Goal: Task Accomplishment & Management: Manage account settings

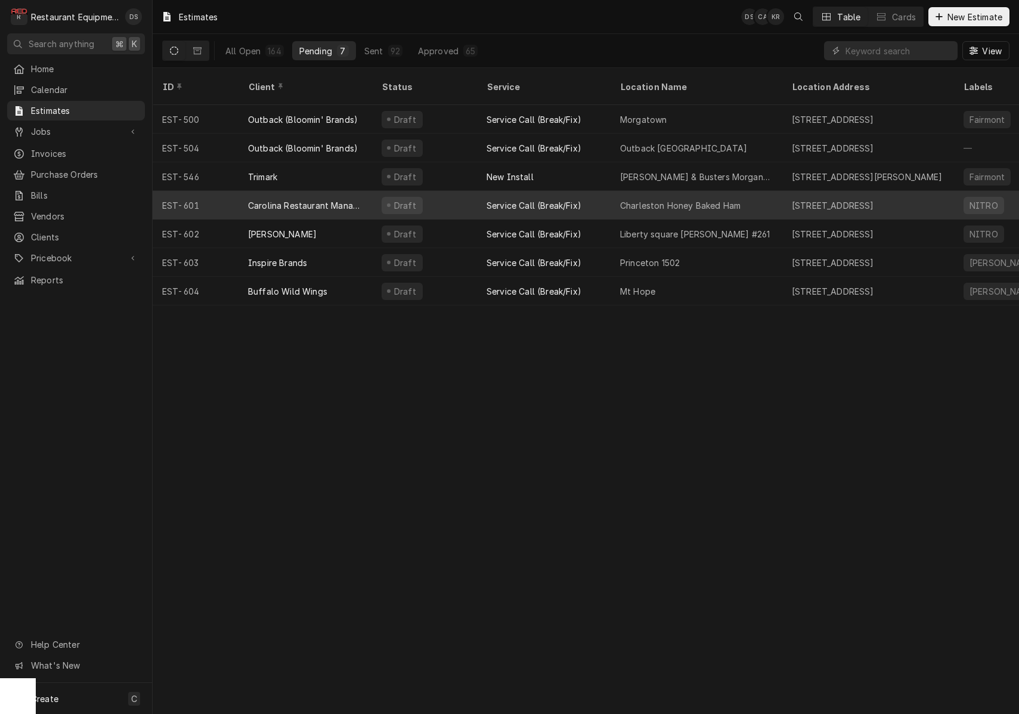
click at [364, 202] on div "Carolina Restaurant Management (Honey Baked Ham)" at bounding box center [306, 205] width 134 height 29
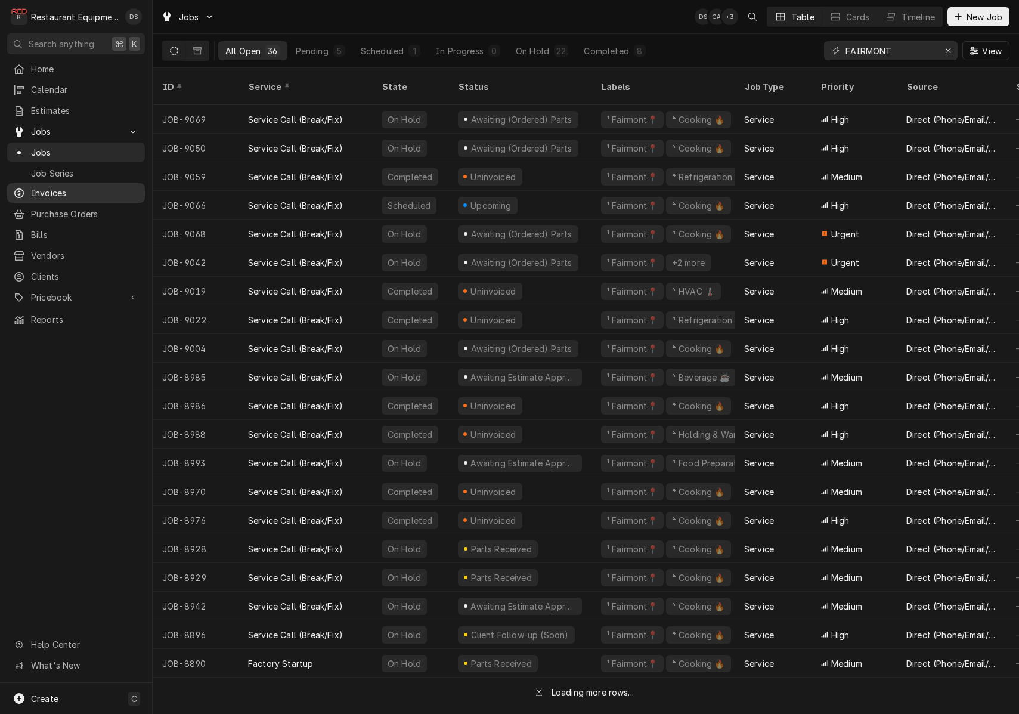
click at [50, 194] on div "Invoices" at bounding box center [76, 192] width 133 height 15
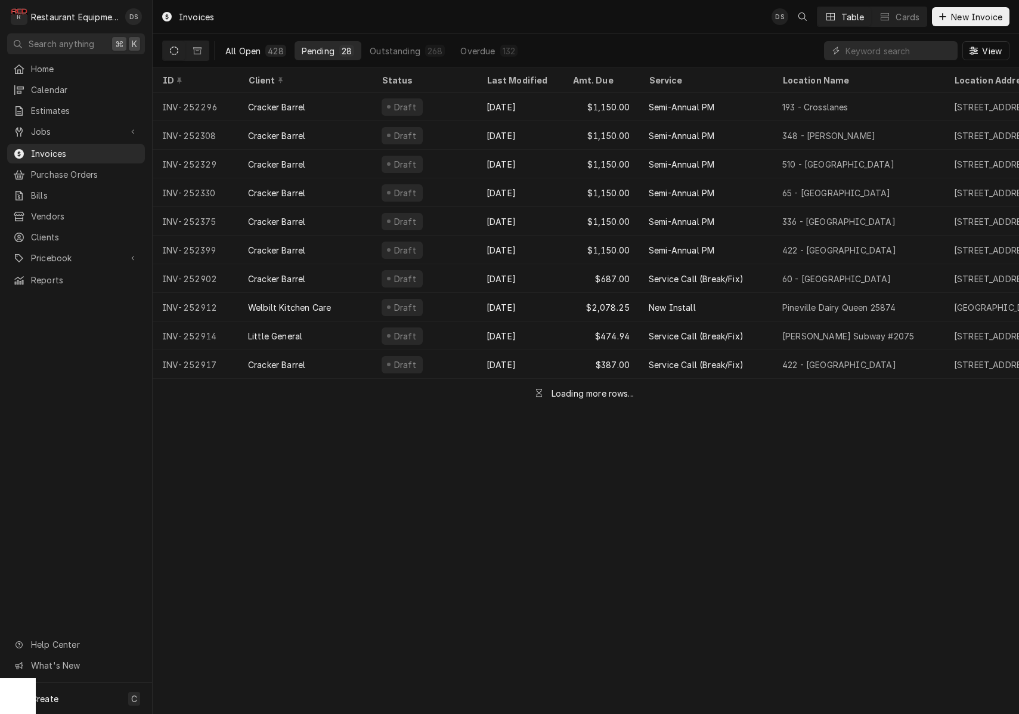
click at [260, 50] on div "All Open" at bounding box center [242, 51] width 35 height 13
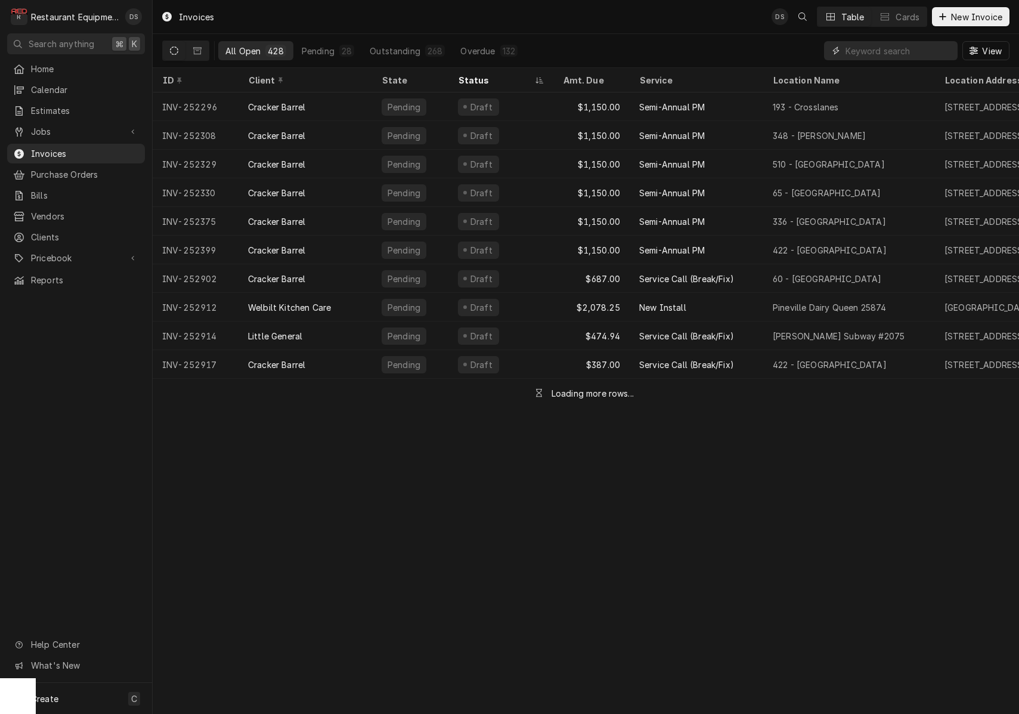
click at [872, 49] on input "Dynamic Content Wrapper" at bounding box center [899, 50] width 106 height 19
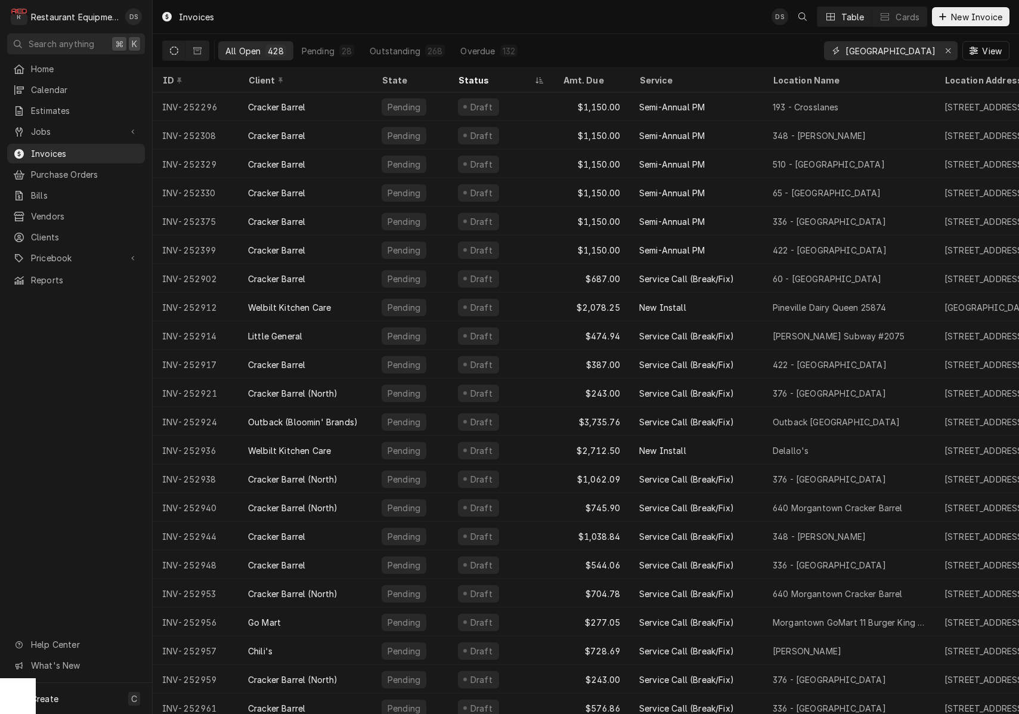
type input "Raleigh County comm"
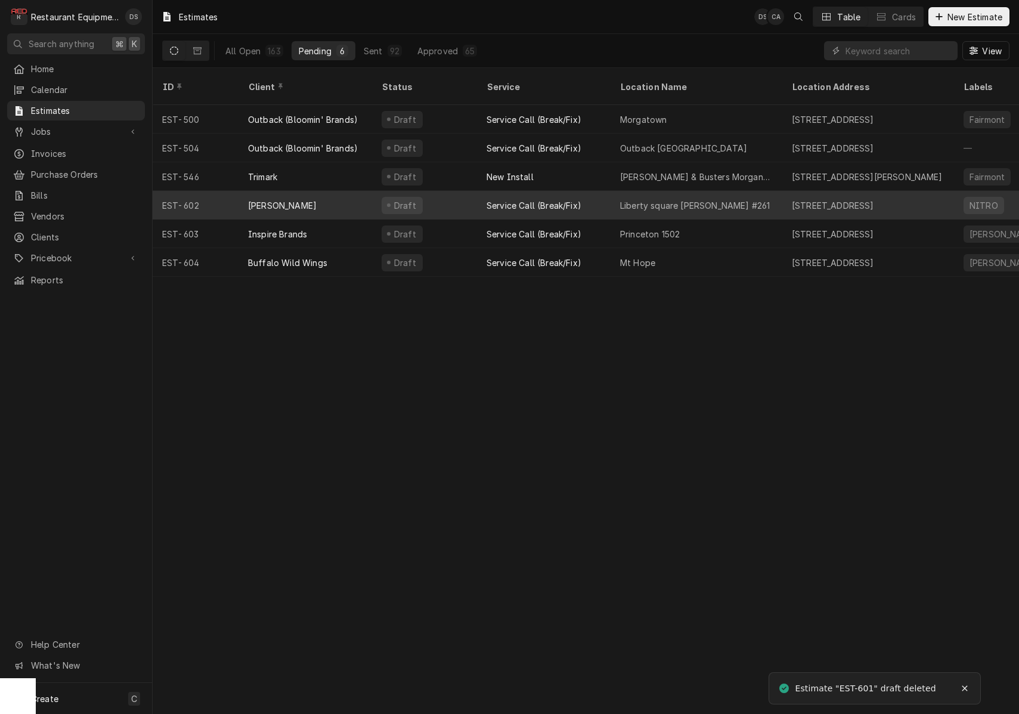
click at [435, 196] on div "Draft" at bounding box center [424, 205] width 105 height 29
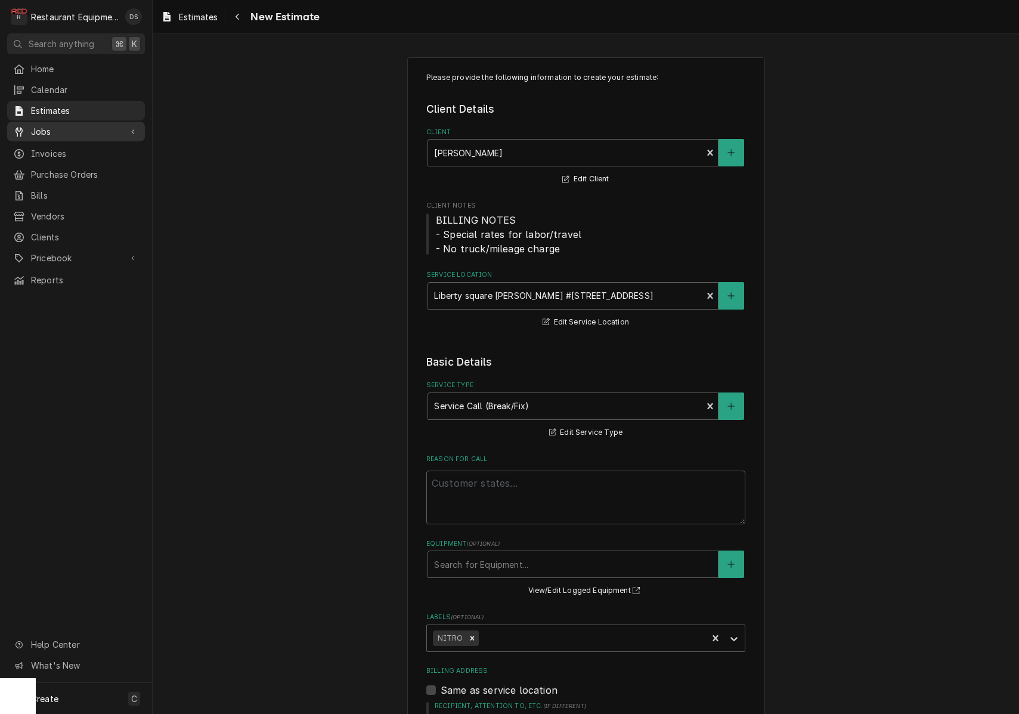
drag, startPoint x: 0, startPoint y: 0, endPoint x: 64, endPoint y: 132, distance: 147.2
click at [64, 132] on span "Jobs" at bounding box center [76, 131] width 90 height 13
drag, startPoint x: 64, startPoint y: 132, endPoint x: 47, endPoint y: 150, distance: 25.3
click at [47, 150] on span "Jobs" at bounding box center [85, 152] width 108 height 13
type textarea "x"
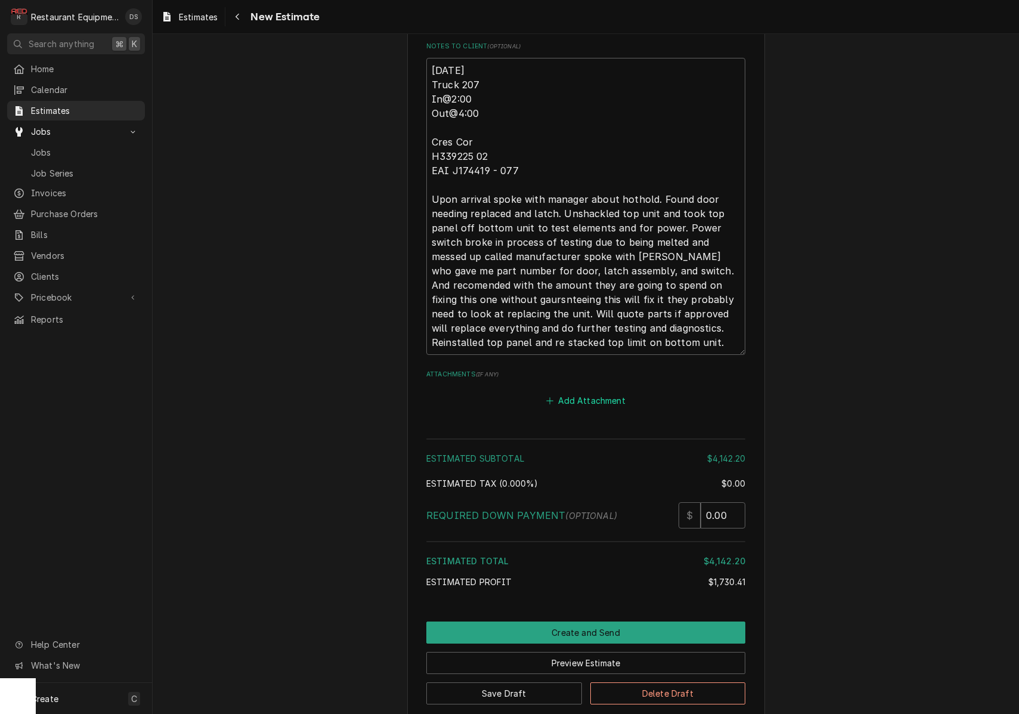
scroll to position [2602, 0]
click at [590, 392] on button "Add Attachment" at bounding box center [585, 400] width 83 height 17
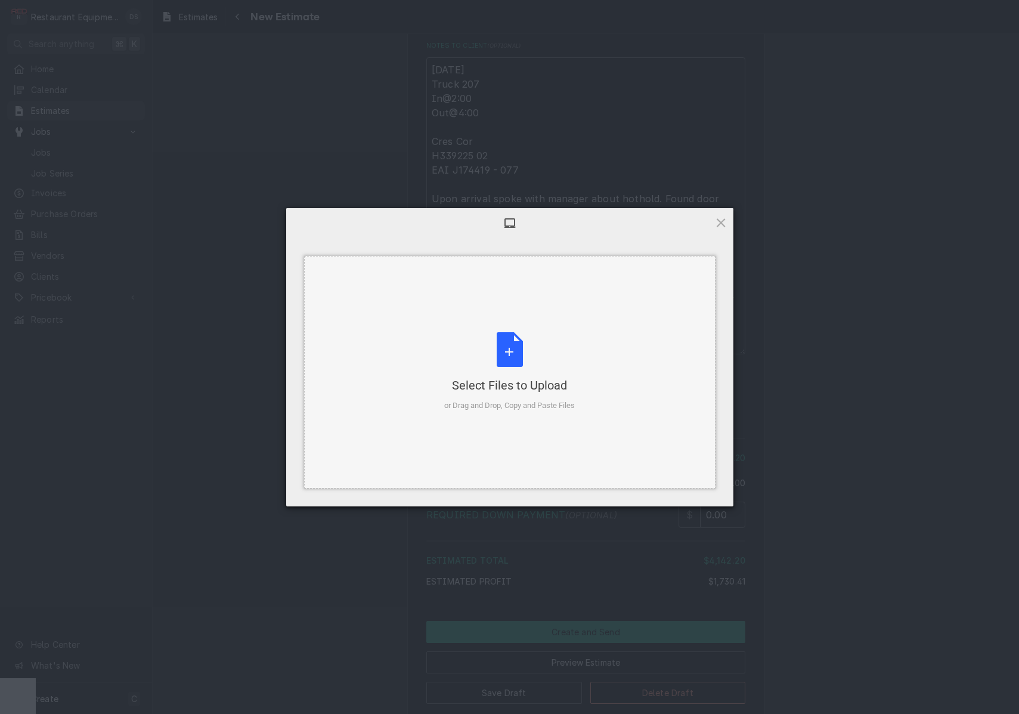
click at [552, 375] on div "Select Files to Upload or Drag and Drop, Copy and Paste Files" at bounding box center [509, 371] width 131 height 79
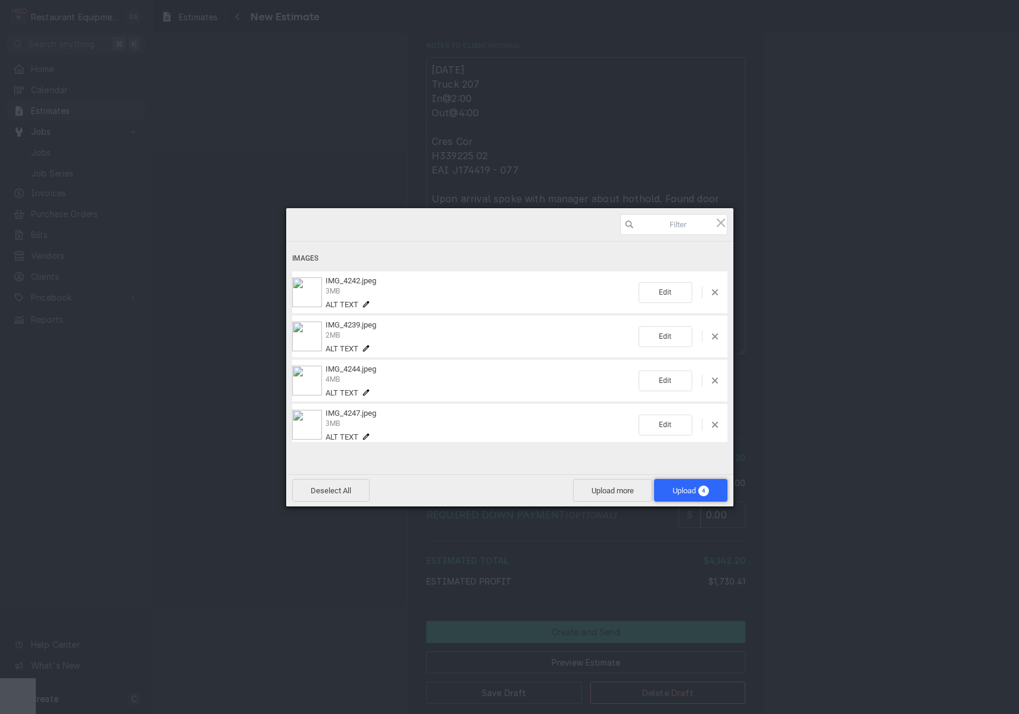
click at [685, 488] on span "Upload 4" at bounding box center [691, 490] width 36 height 9
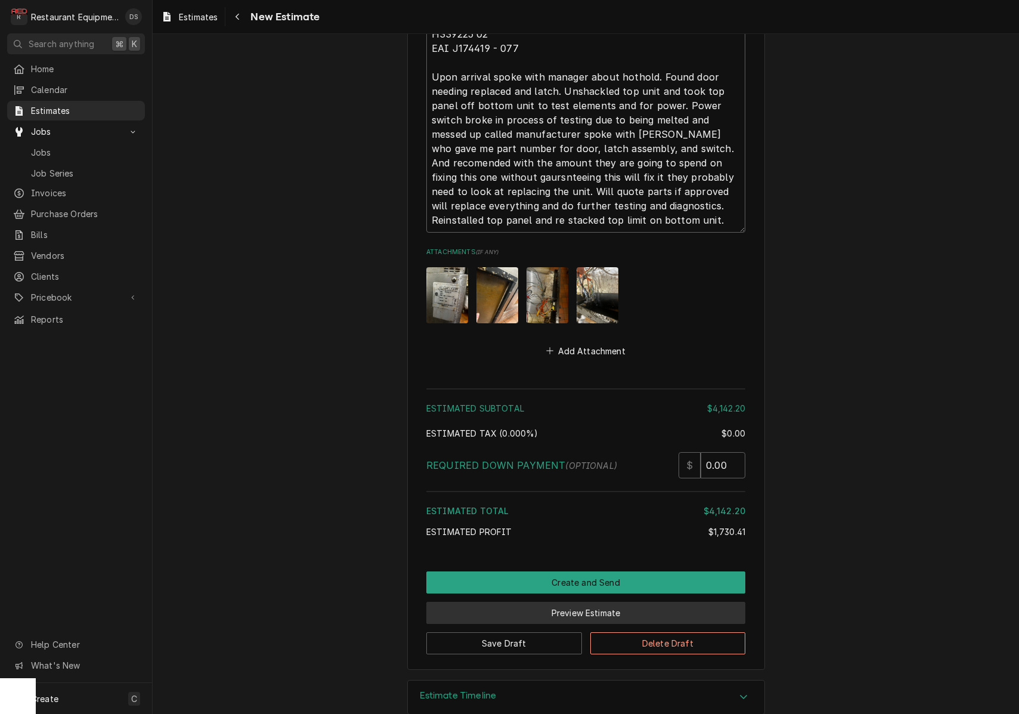
scroll to position [2723, 0]
click at [630, 602] on button "Preview Estimate" at bounding box center [585, 613] width 319 height 22
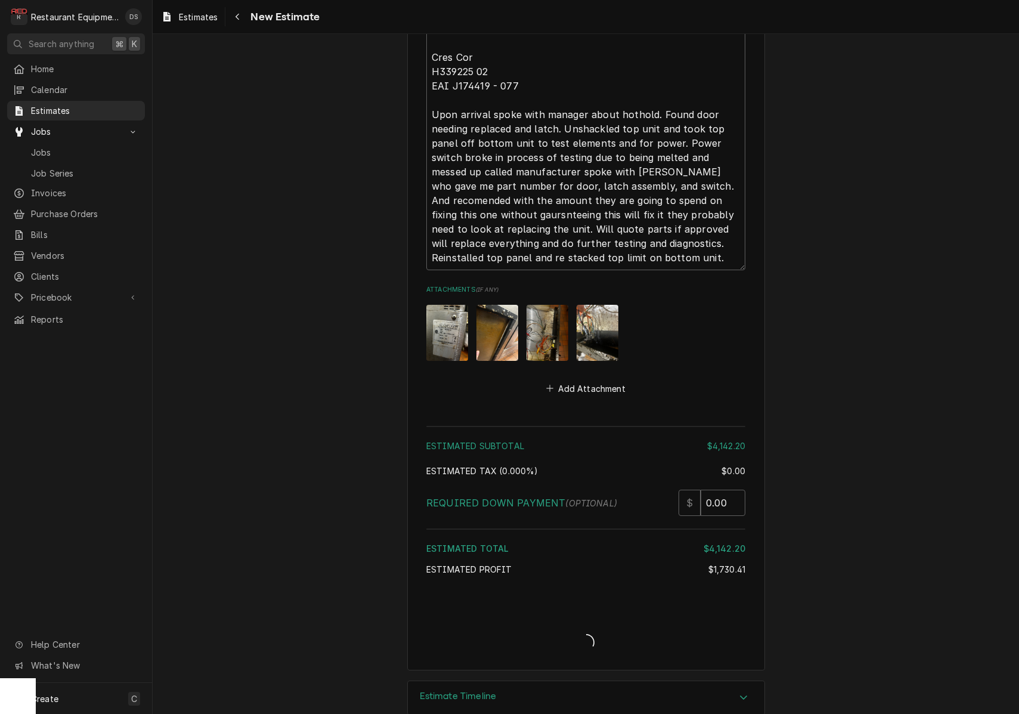
type textarea "x"
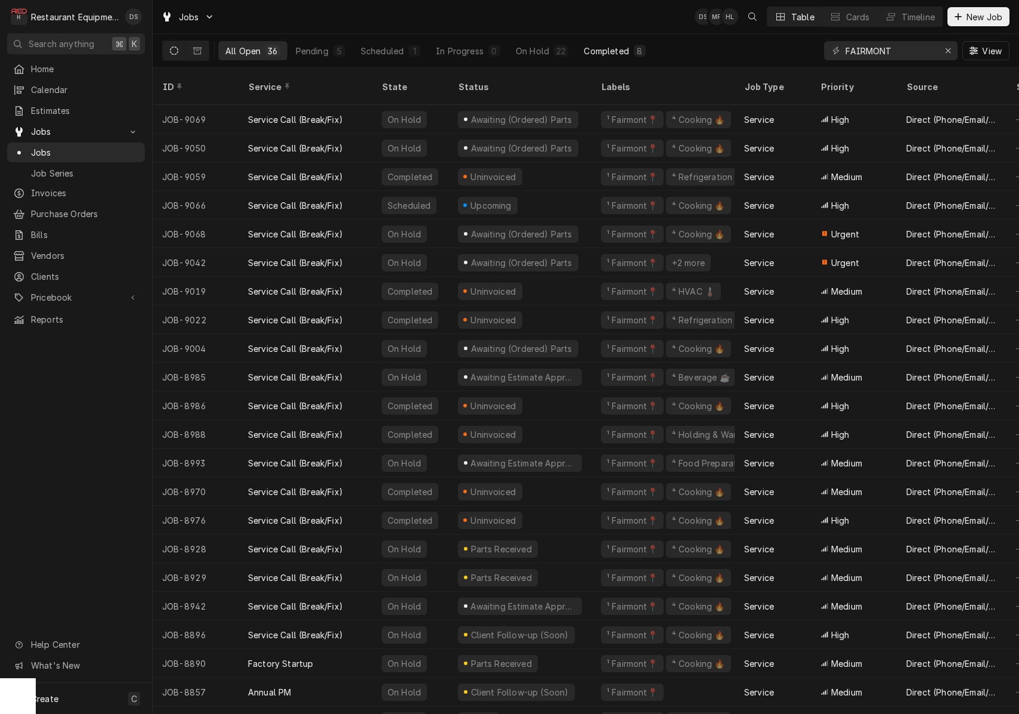
drag, startPoint x: 547, startPoint y: 55, endPoint x: 604, endPoint y: 49, distance: 57.5
click at [552, 54] on button "On Hold 22" at bounding box center [542, 50] width 67 height 19
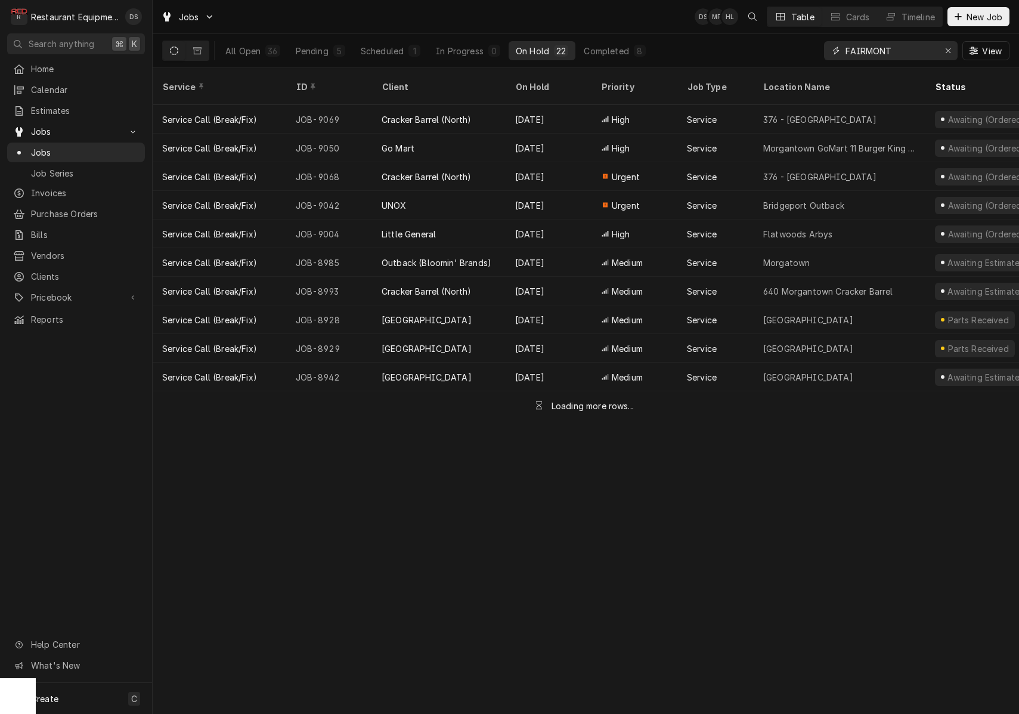
drag, startPoint x: 793, startPoint y: 43, endPoint x: 776, endPoint y: 42, distance: 17.3
click at [776, 42] on div "All Open 36 Pending 5 Scheduled 1 In Progress 0 On Hold 22 Completed 8 FAIRMONT…" at bounding box center [585, 50] width 847 height 33
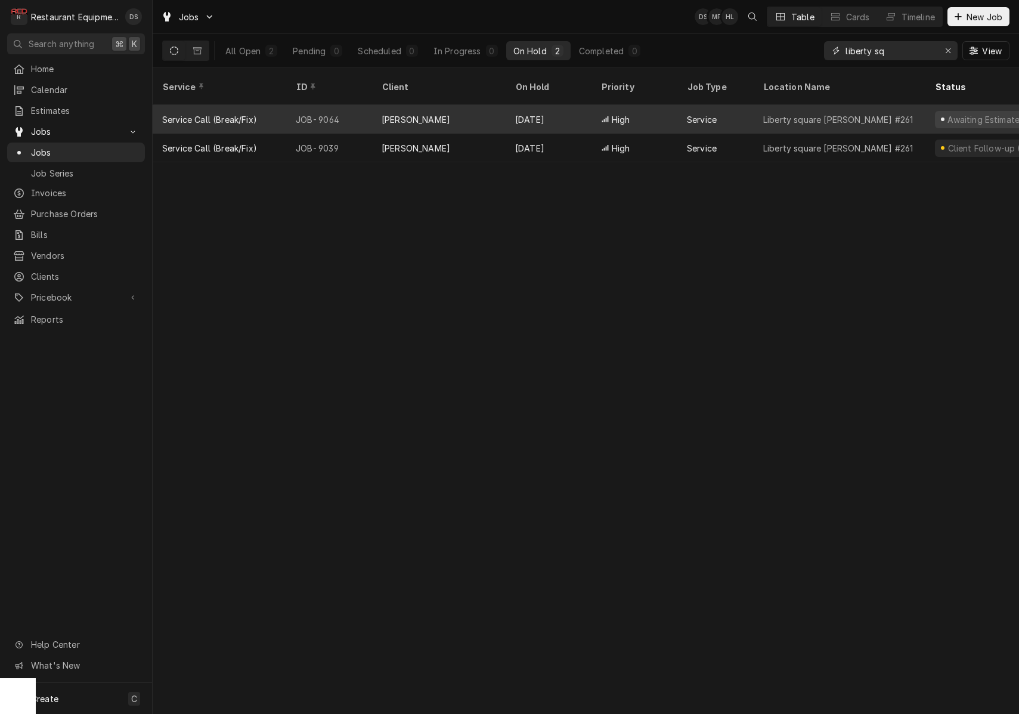
type input "liberty sq"
click at [864, 113] on div "Liberty square Bob Evans #261" at bounding box center [838, 119] width 150 height 13
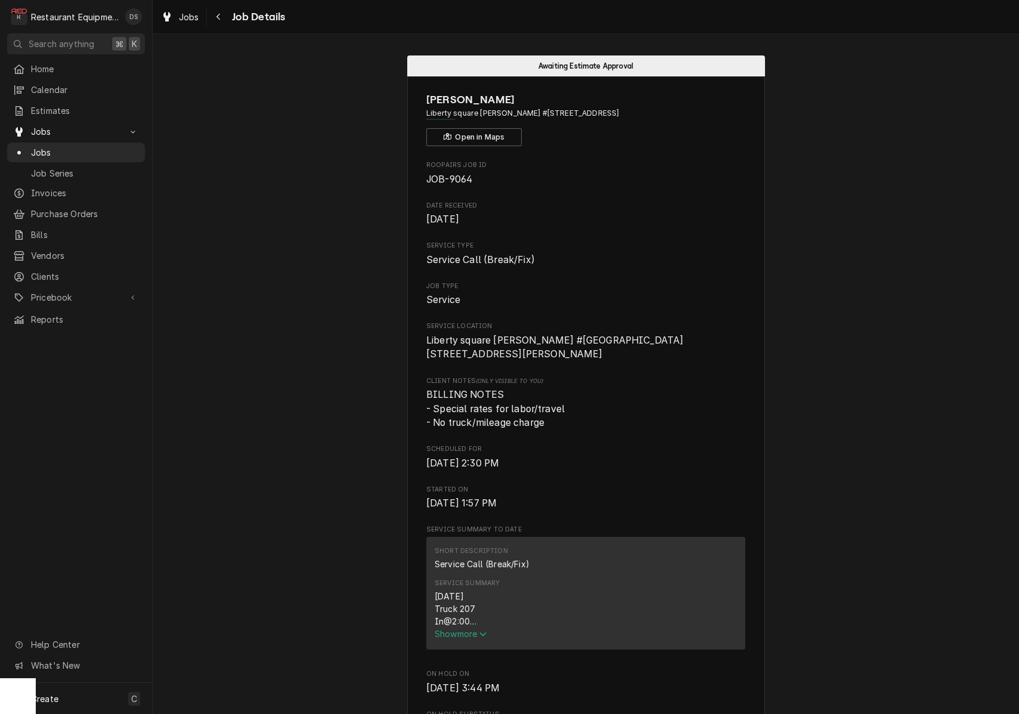
click at [471, 633] on span "Show more" at bounding box center [461, 634] width 52 height 10
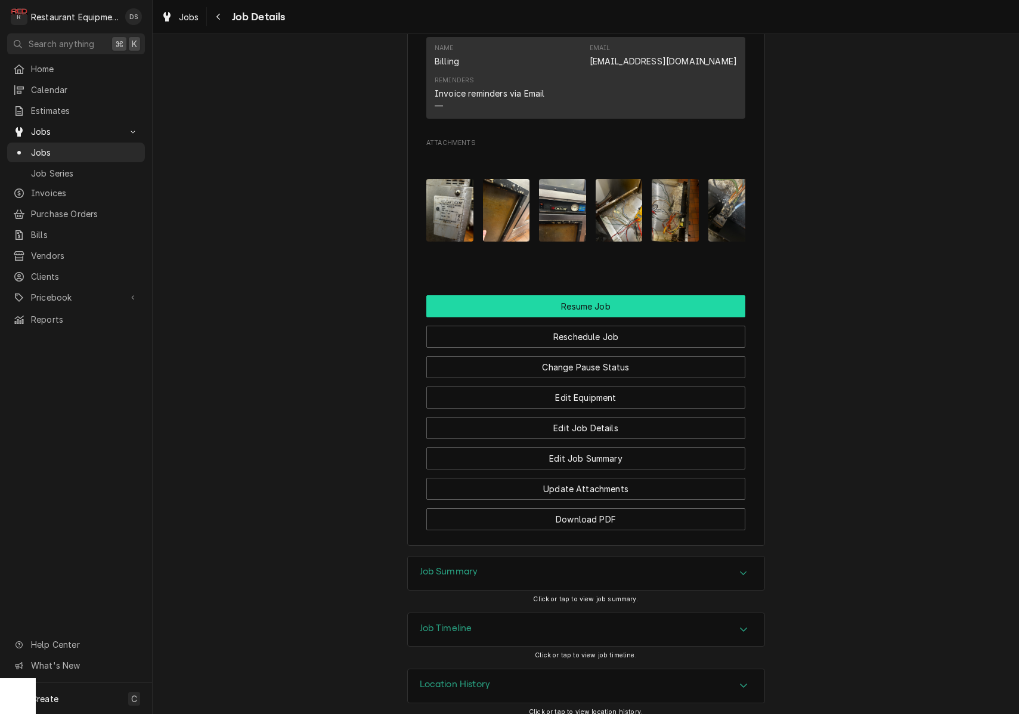
click at [594, 299] on button "Resume Job" at bounding box center [585, 306] width 319 height 22
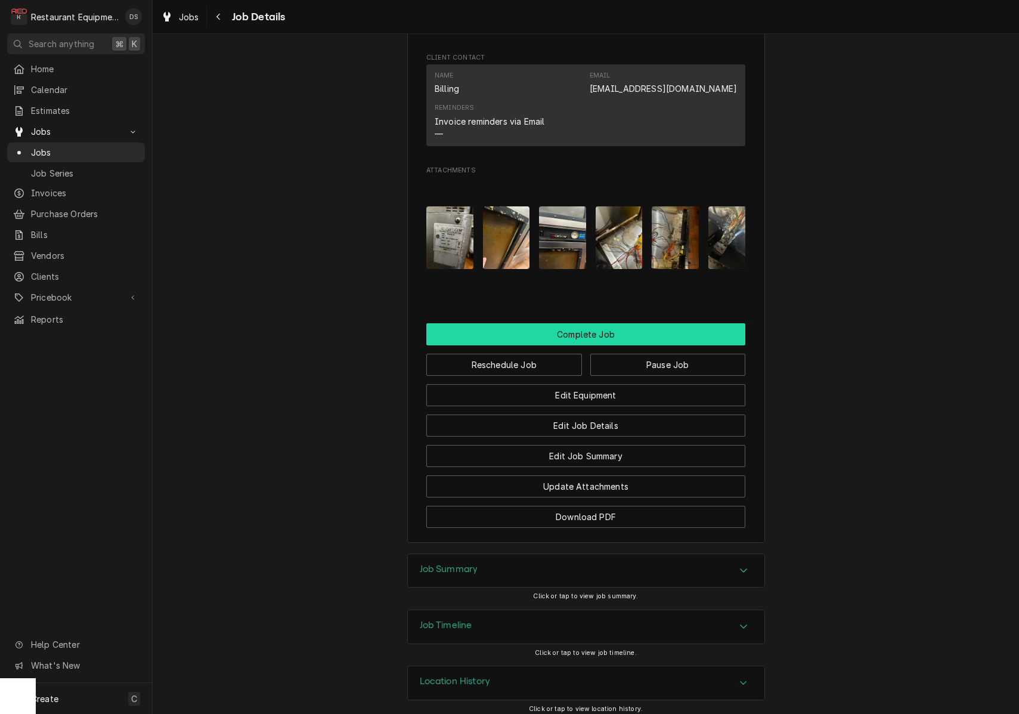
scroll to position [1150, 0]
click at [583, 330] on button "Complete Job" at bounding box center [585, 335] width 319 height 22
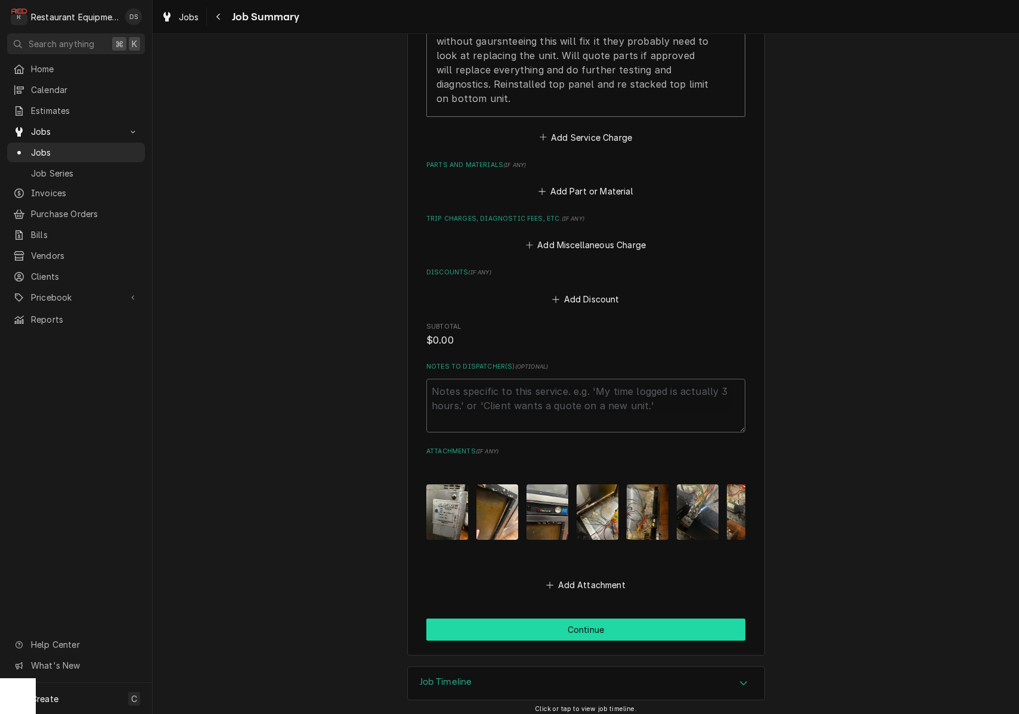
click at [607, 620] on button "Continue" at bounding box center [585, 629] width 319 height 22
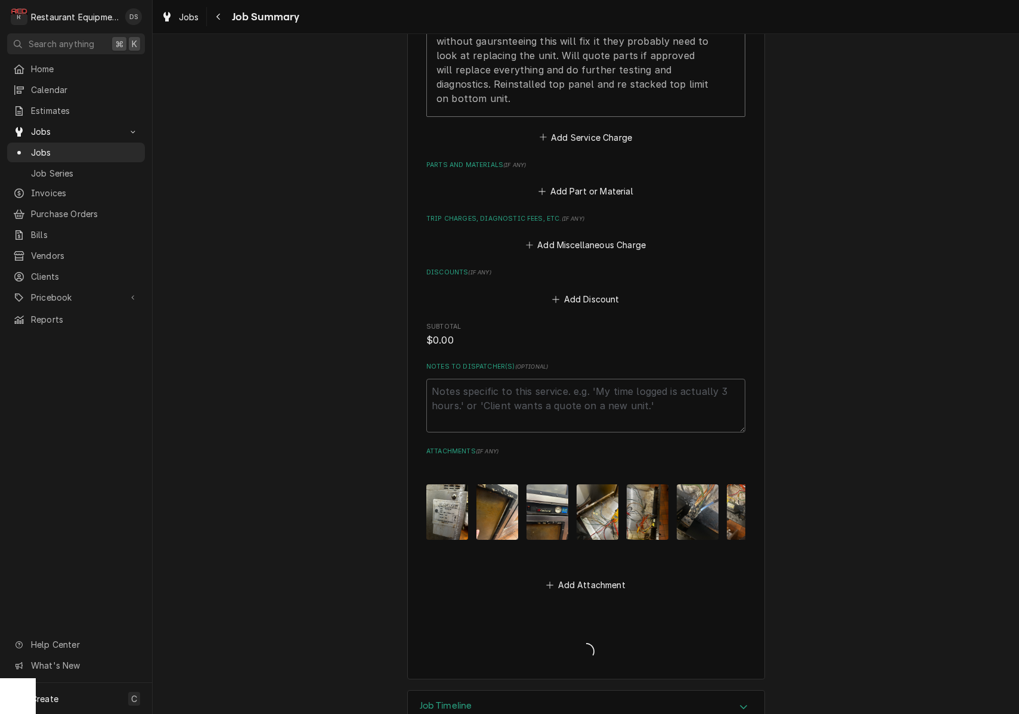
type textarea "x"
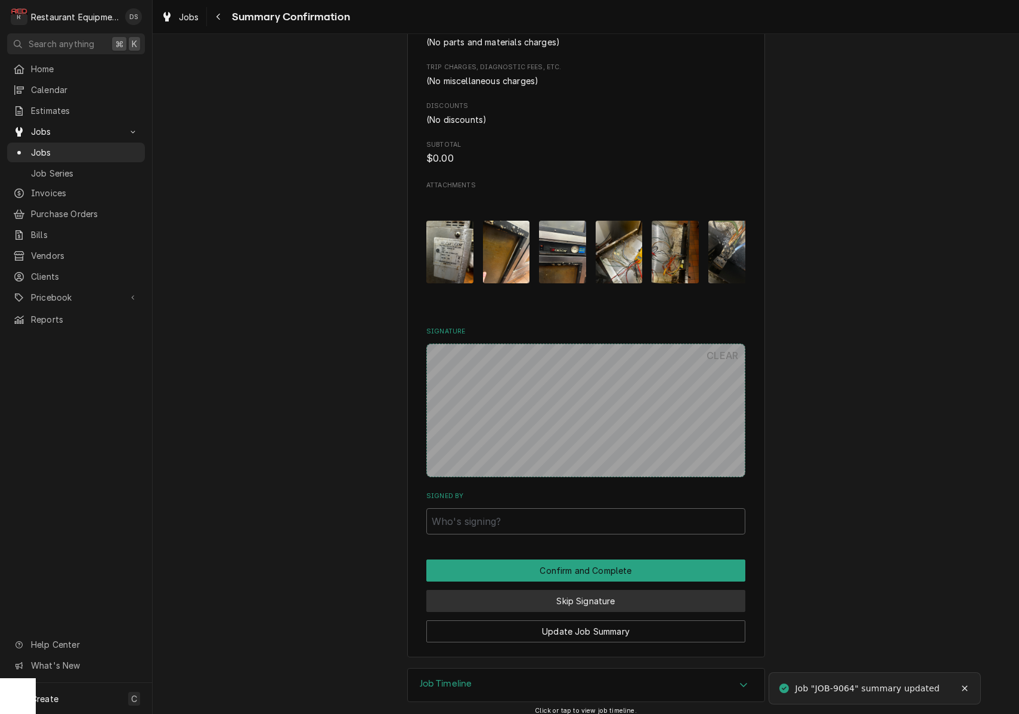
click at [578, 590] on button "Skip Signature" at bounding box center [585, 601] width 319 height 22
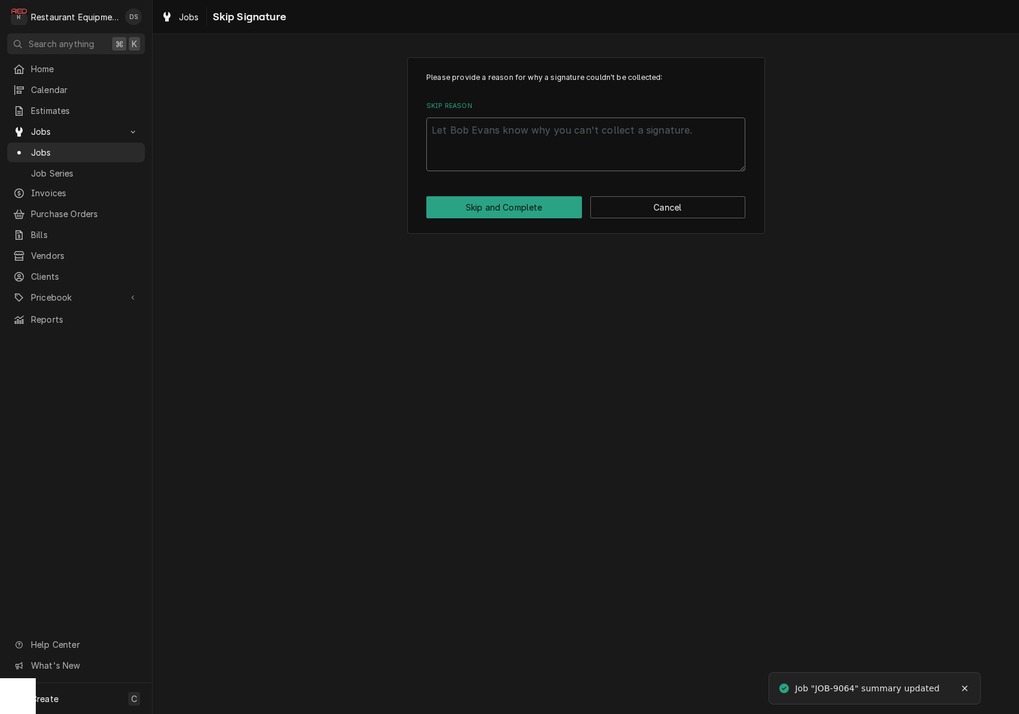
click at [560, 128] on textarea "Skip Reason" at bounding box center [585, 144] width 319 height 54
type textarea "x"
type textarea "s"
type textarea "x"
type textarea "se"
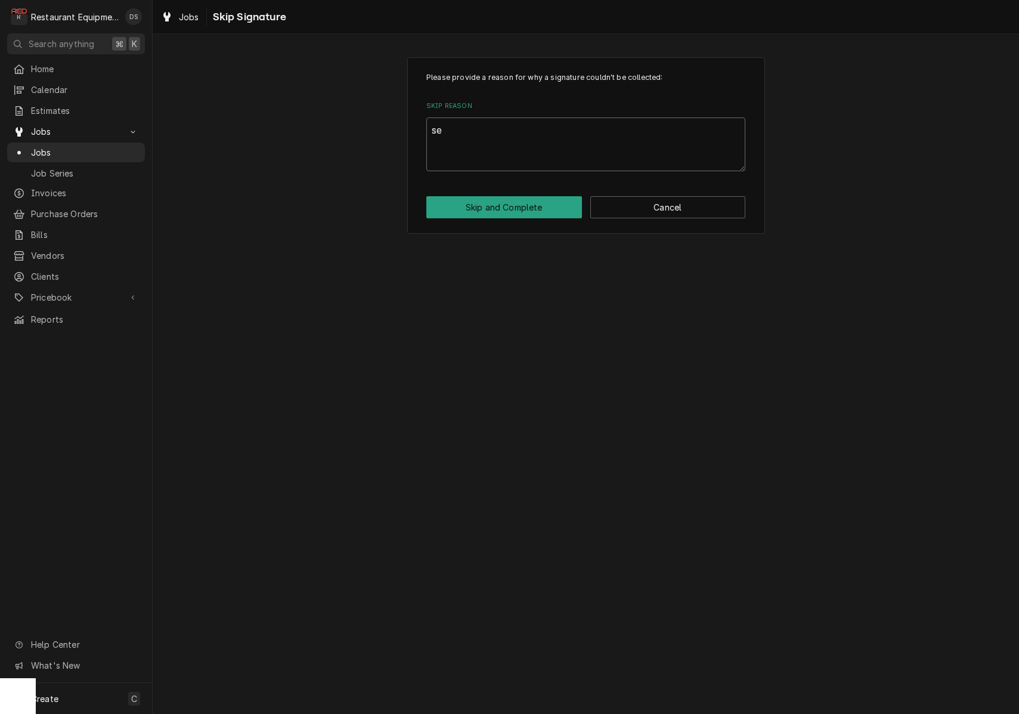
type textarea "x"
type textarea "sen"
type textarea "x"
type textarea "send"
type textarea "x"
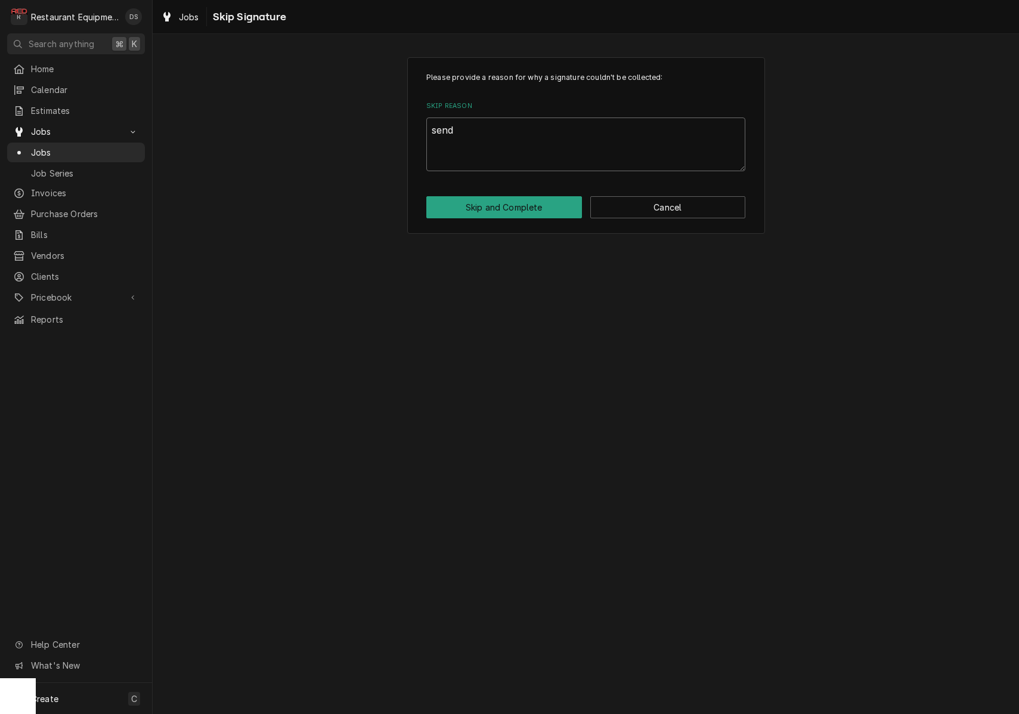
type textarea "sendi"
type textarea "x"
type textarea "sendin"
type textarea "x"
type textarea "sending"
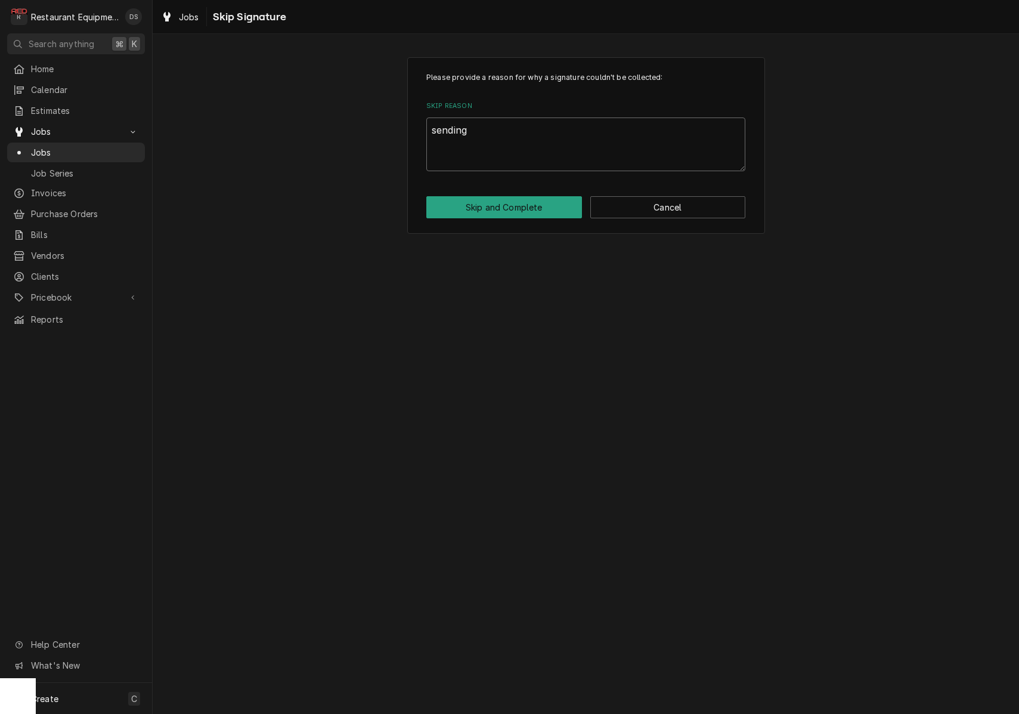
type textarea "x"
type textarea "sending"
type textarea "x"
type textarea "sending e"
type textarea "x"
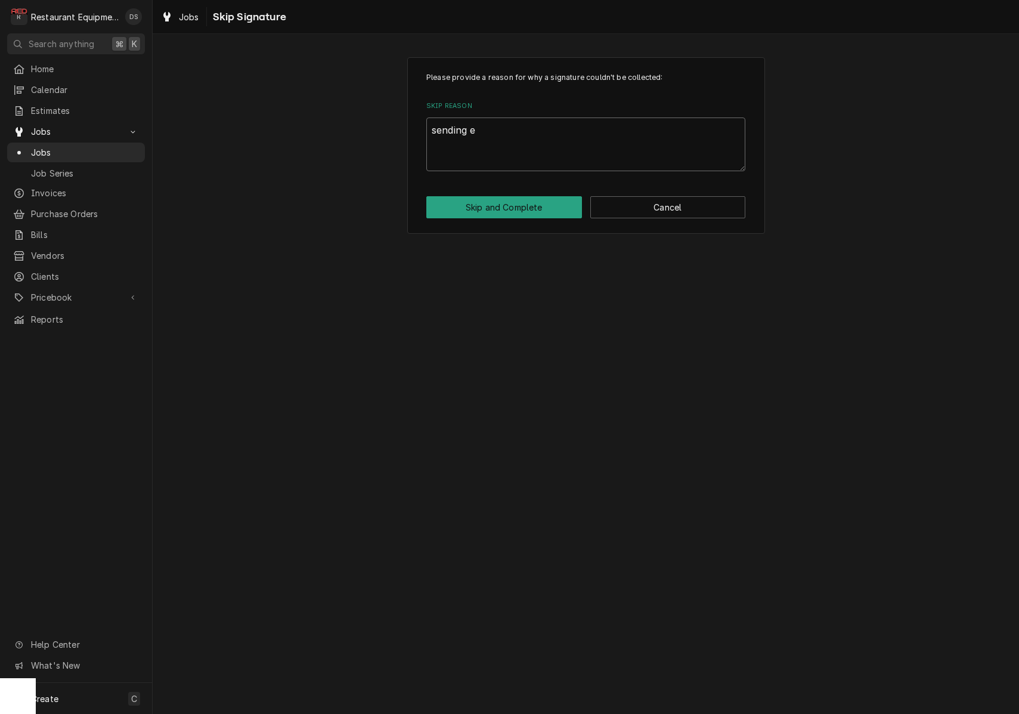
type textarea "sending es"
type textarea "x"
type textarea "sending est"
type textarea "x"
type textarea "sending esti"
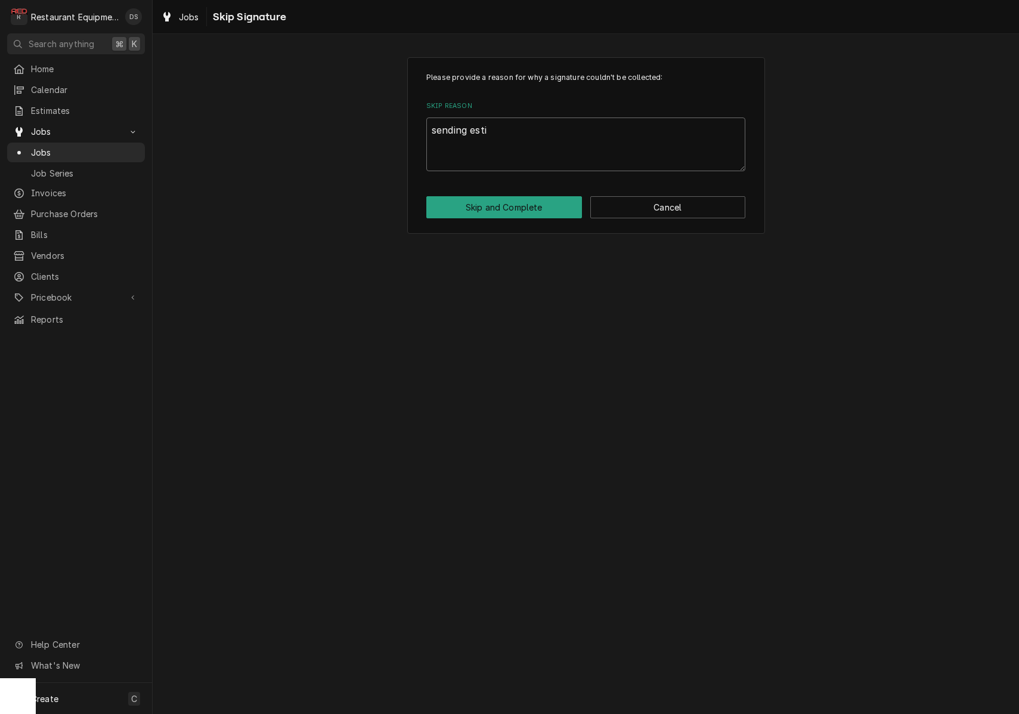
type textarea "x"
type textarea "sending estim"
type textarea "x"
type textarea "sending estima"
type textarea "x"
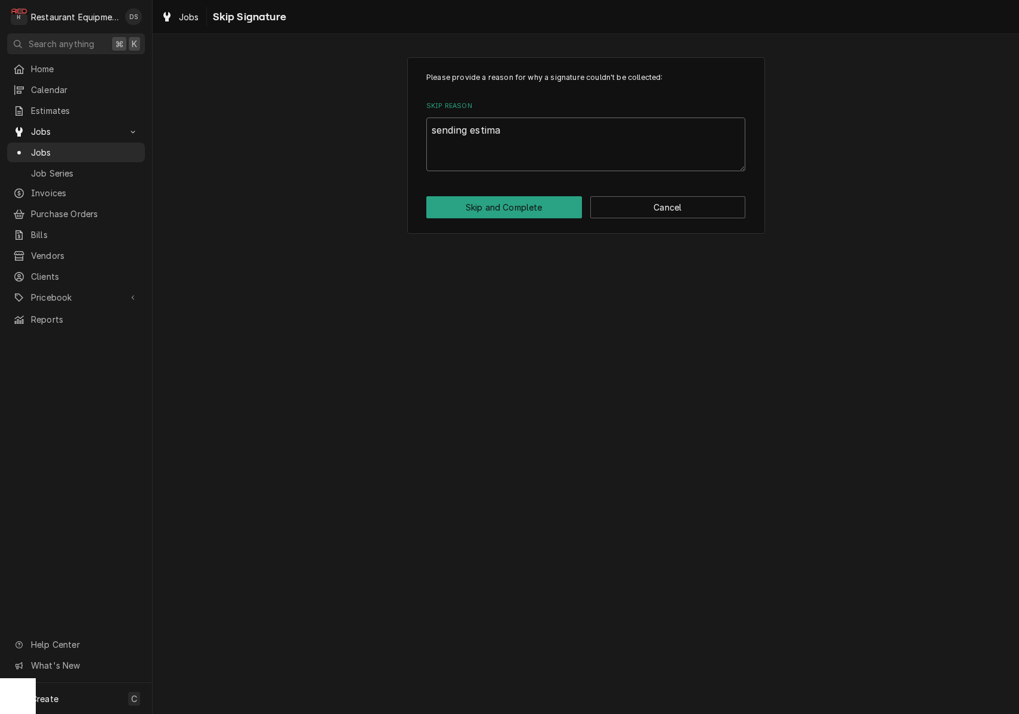
type textarea "sending estimat"
type textarea "x"
type textarea "sending estimate"
type textarea "x"
type textarea "sending estimate"
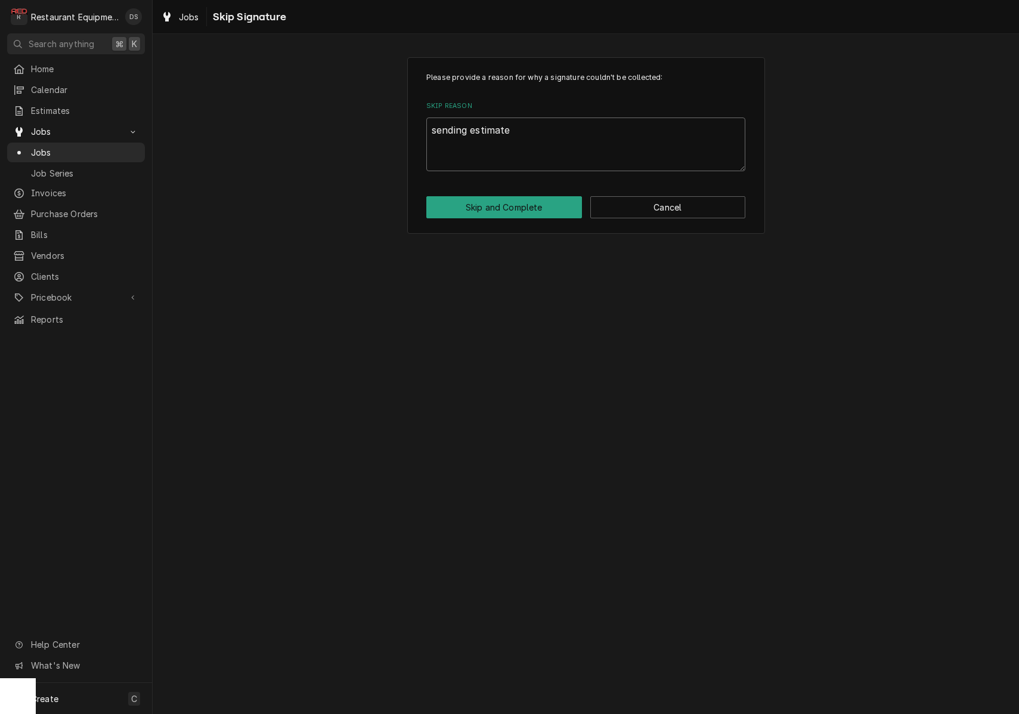
type textarea "x"
type textarea "sending estimate f"
type textarea "x"
type textarea "sending estimate fo"
type textarea "x"
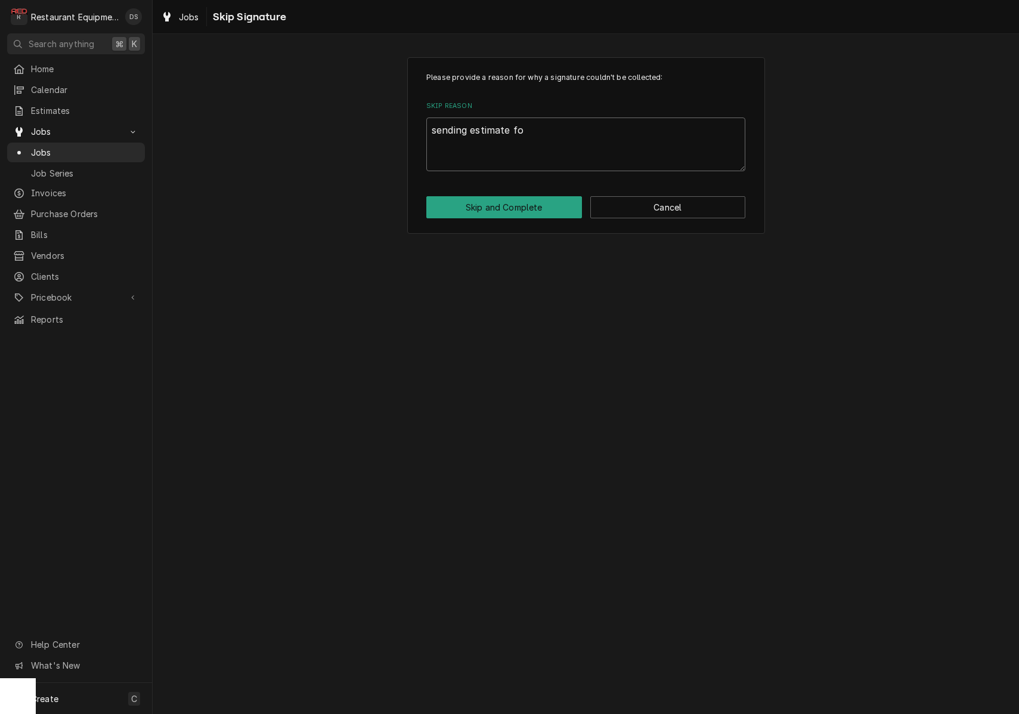
type textarea "sending estimate for"
type textarea "x"
type textarea "sending estimate for"
type textarea "x"
type textarea "sending estimate for r"
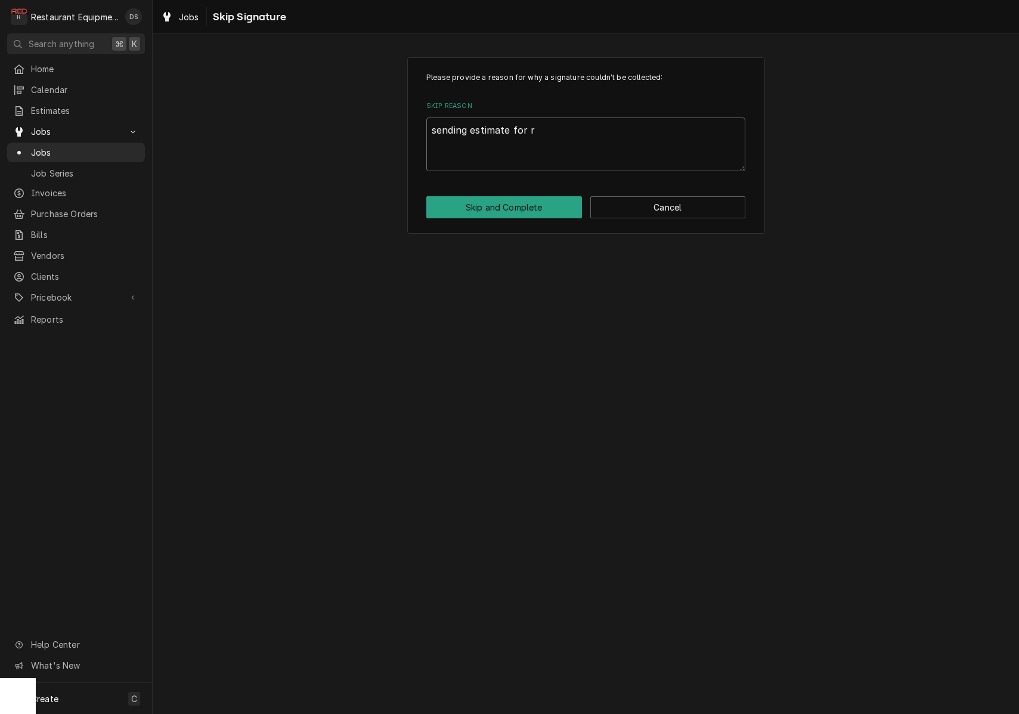
type textarea "x"
type textarea "sending estimate for re"
type textarea "x"
type textarea "sending estimate for rep"
type textarea "x"
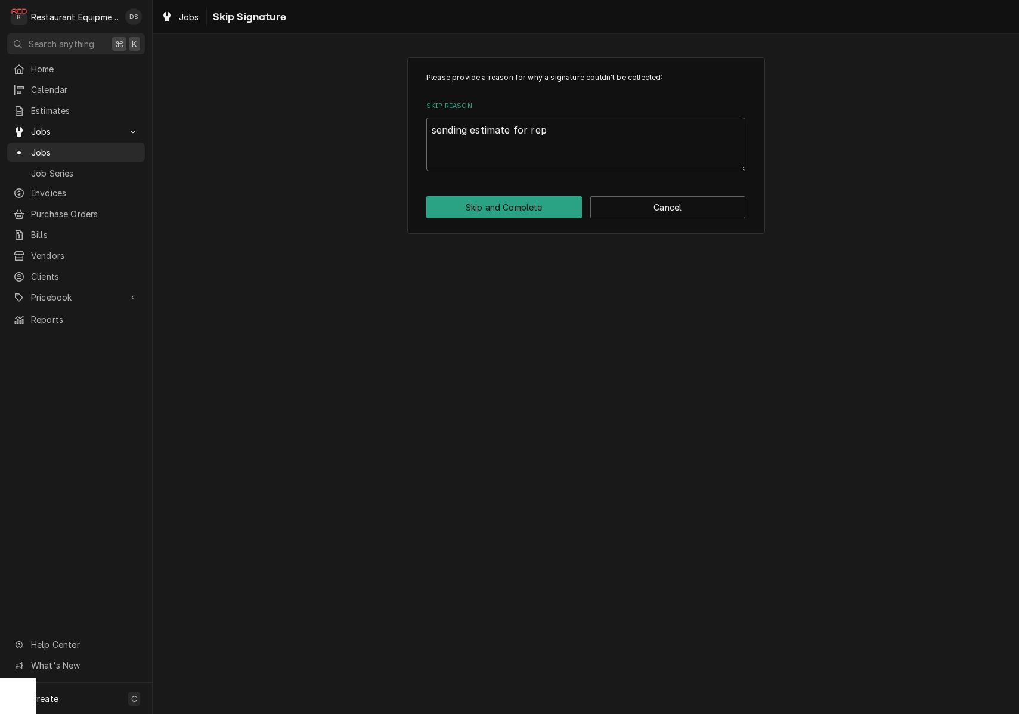
type textarea "sending estimate for repa"
type textarea "x"
type textarea "sending estimate for repai"
type textarea "x"
type textarea "sending estimate for repair"
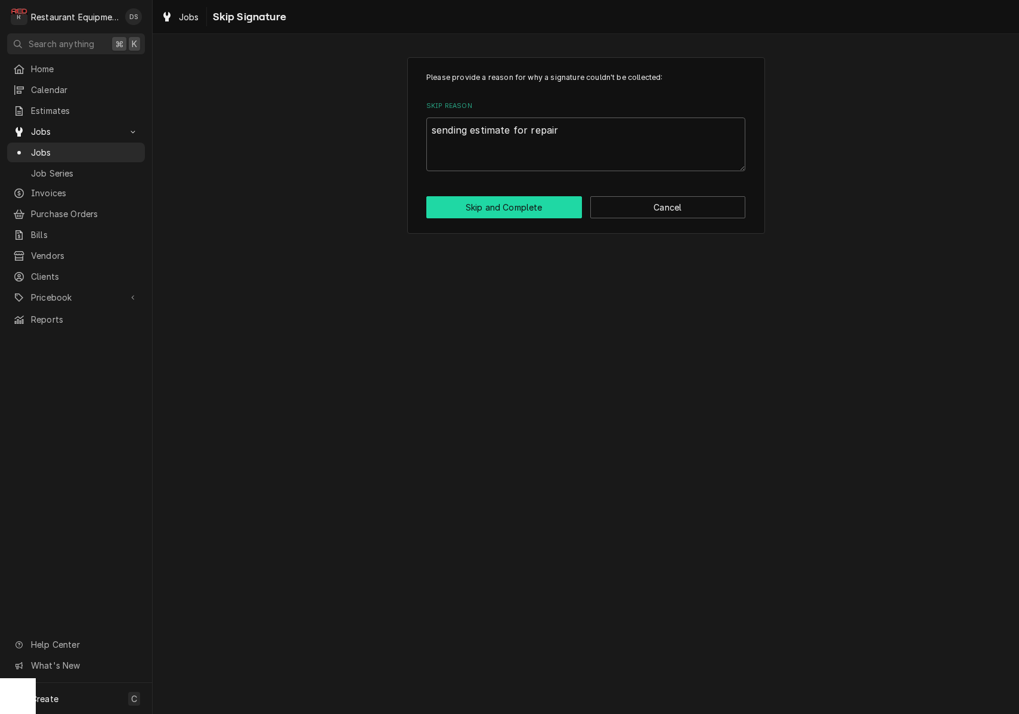
click at [515, 203] on button "Skip and Complete" at bounding box center [504, 207] width 156 height 22
type textarea "x"
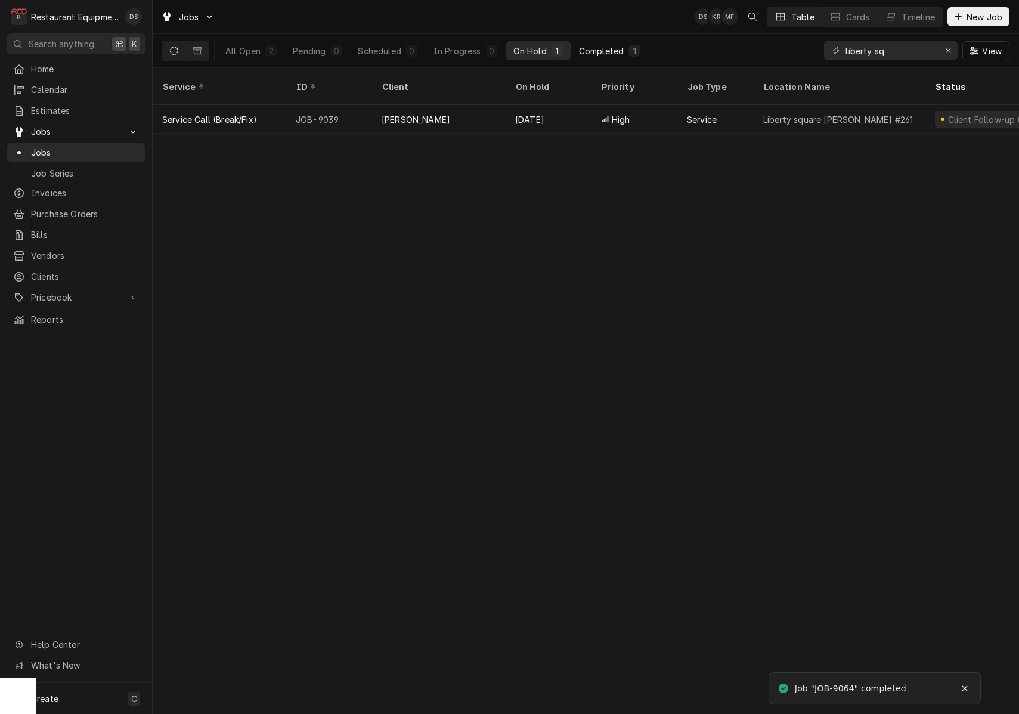
click at [614, 57] on button "Completed 1" at bounding box center [610, 50] width 76 height 19
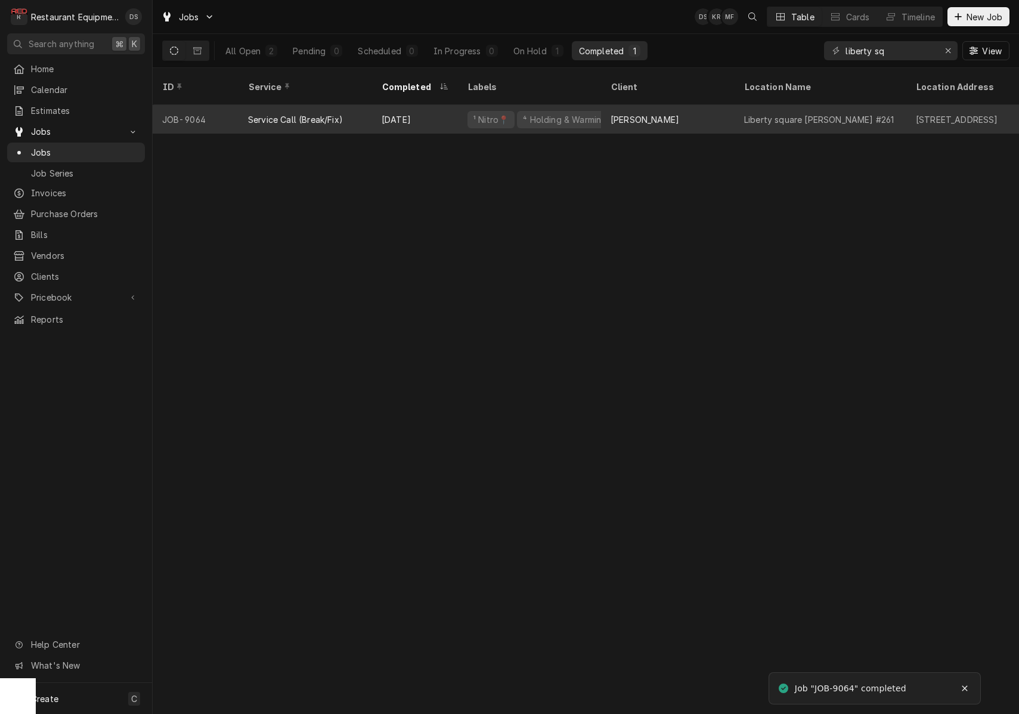
click at [677, 112] on div "[PERSON_NAME]" at bounding box center [668, 119] width 134 height 29
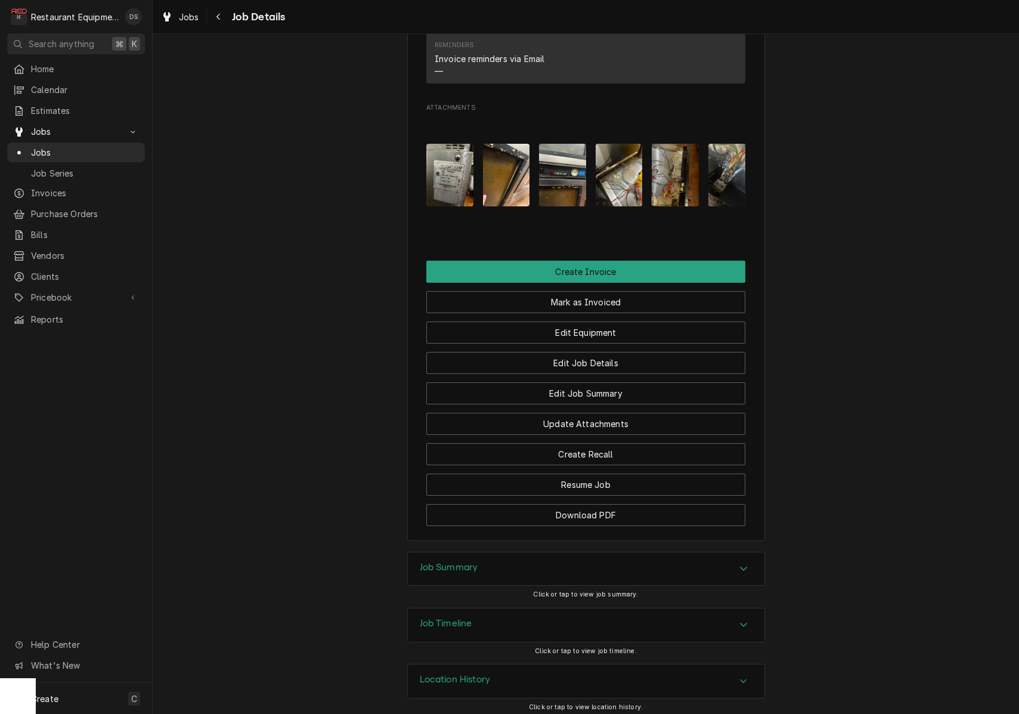
scroll to position [1068, 0]
click at [442, 182] on img "Attachments" at bounding box center [449, 176] width 47 height 63
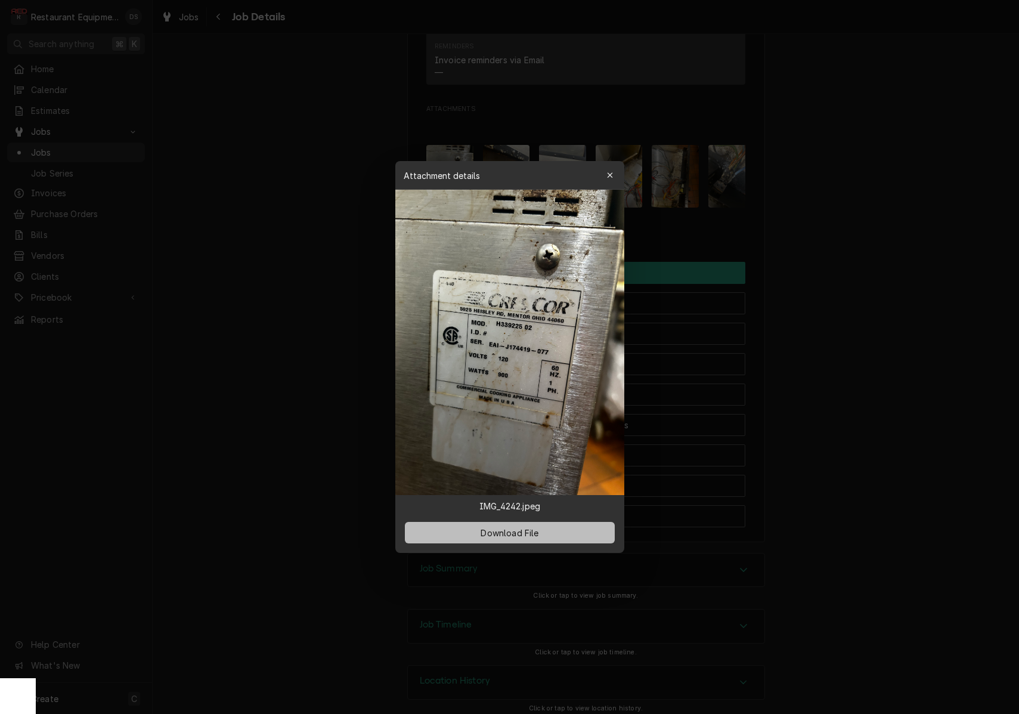
click at [555, 531] on button "Download File" at bounding box center [510, 532] width 210 height 21
click at [610, 181] on div "button" at bounding box center [610, 175] width 12 height 12
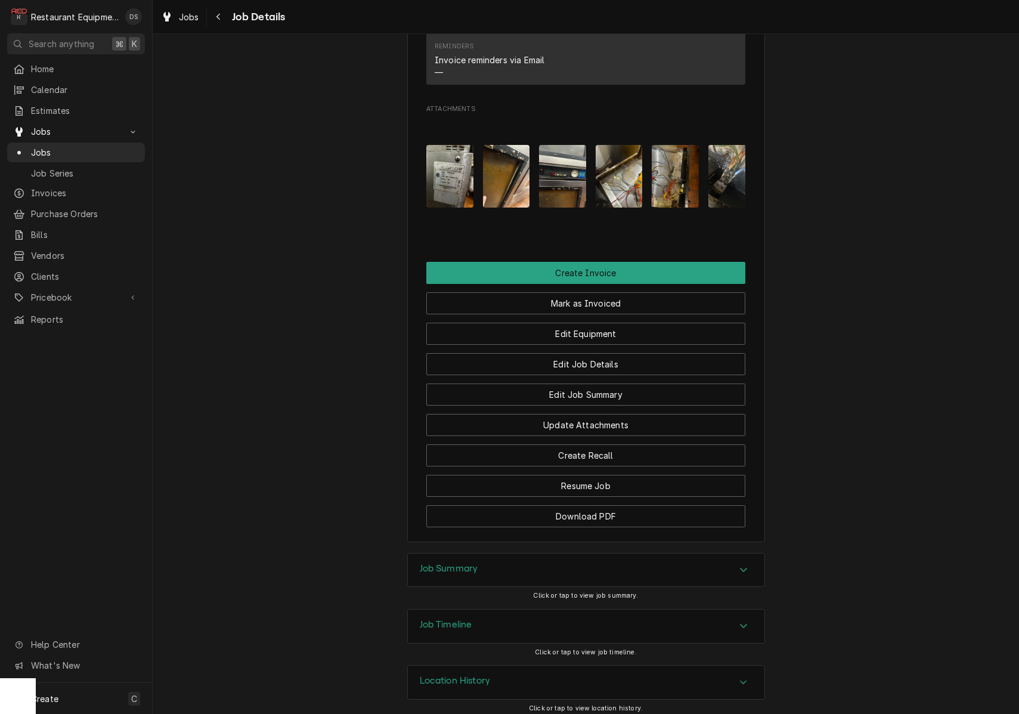
click at [519, 176] on img "Attachments" at bounding box center [506, 176] width 47 height 63
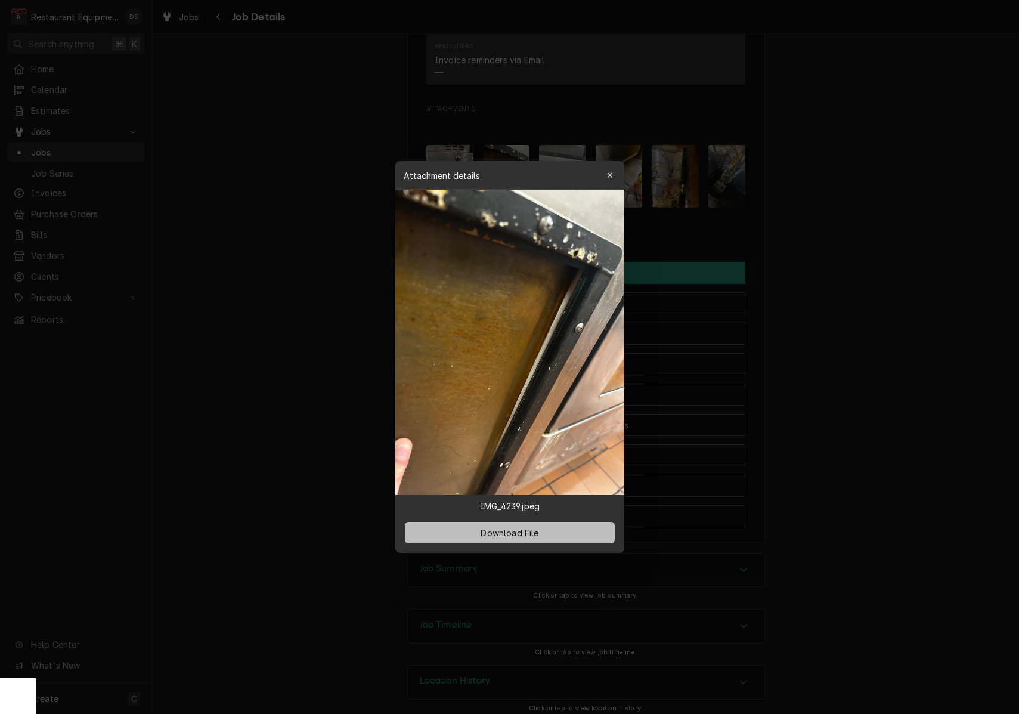
click at [536, 537] on span "Download File" at bounding box center [509, 533] width 63 height 13
click at [611, 174] on icon "button" at bounding box center [609, 174] width 5 height 5
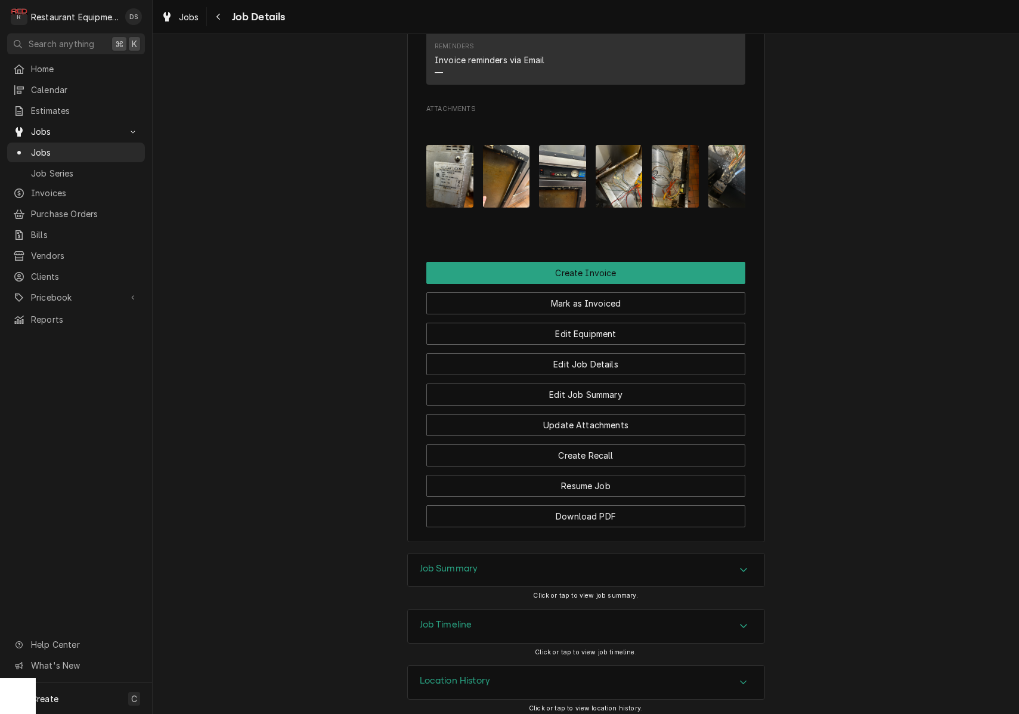
click at [677, 171] on img "Attachments" at bounding box center [675, 176] width 47 height 63
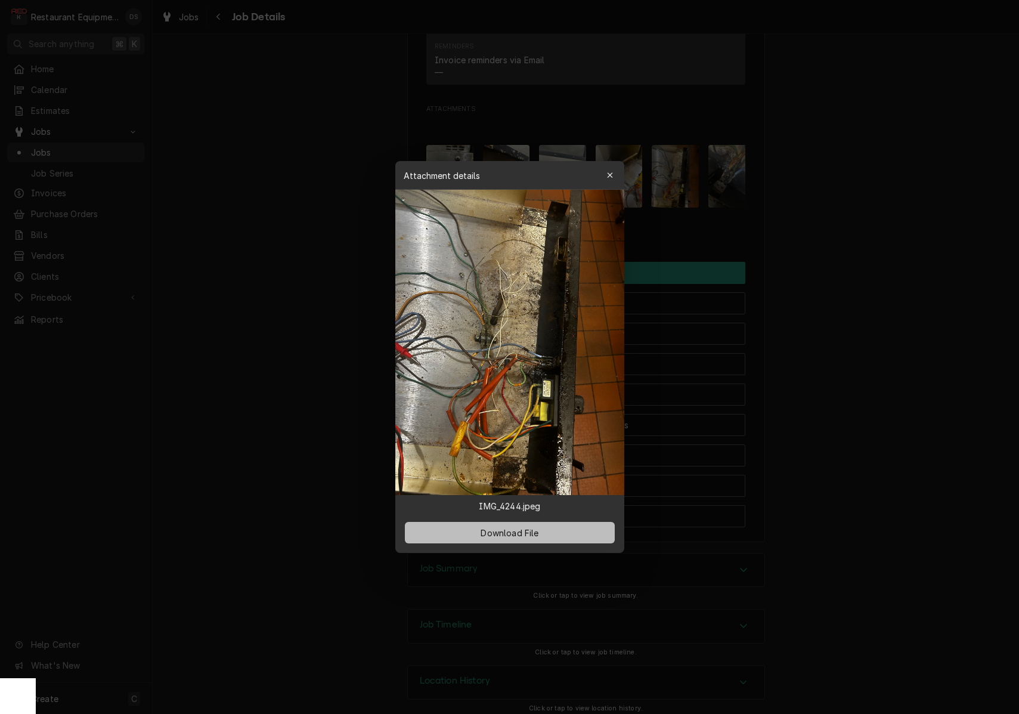
click at [535, 538] on button "Download File" at bounding box center [510, 532] width 210 height 21
drag, startPoint x: 614, startPoint y: 173, endPoint x: 663, endPoint y: 162, distance: 49.5
click at [614, 173] on div "button" at bounding box center [610, 175] width 12 height 12
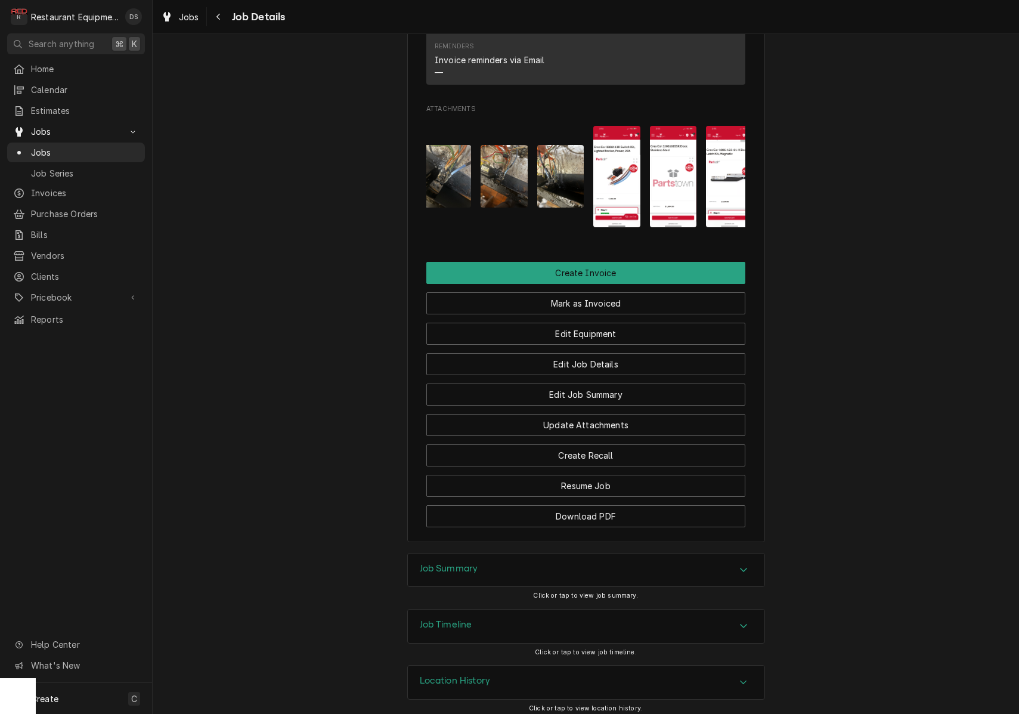
scroll to position [0, 284]
click at [553, 162] on img "Attachments" at bounding box center [560, 176] width 47 height 63
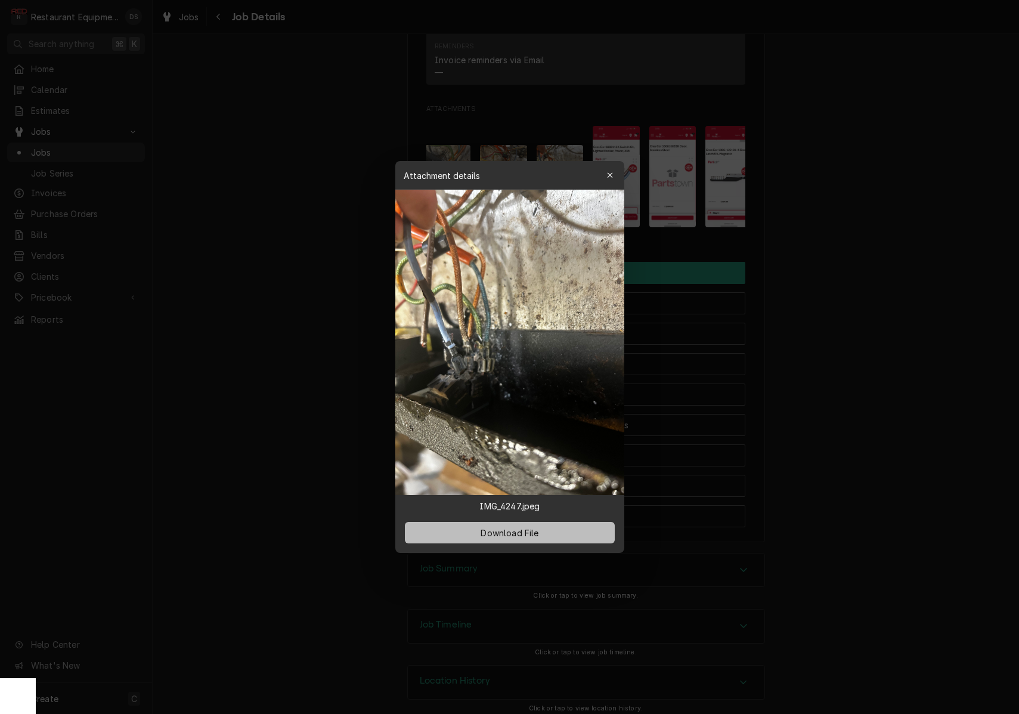
click at [532, 537] on span "Download File" at bounding box center [509, 533] width 63 height 13
drag, startPoint x: 609, startPoint y: 174, endPoint x: 601, endPoint y: 165, distance: 13.1
click at [609, 174] on icon "button" at bounding box center [609, 175] width 7 height 8
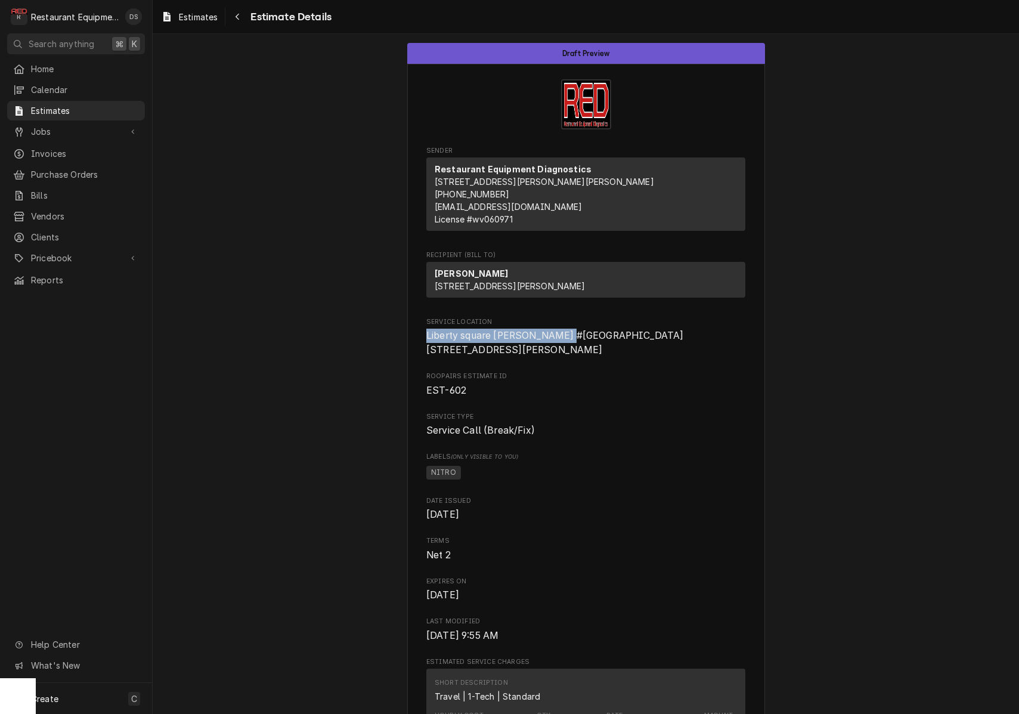
drag, startPoint x: 424, startPoint y: 357, endPoint x: 567, endPoint y: 358, distance: 143.1
copy span "Liberty square [PERSON_NAME] #261"
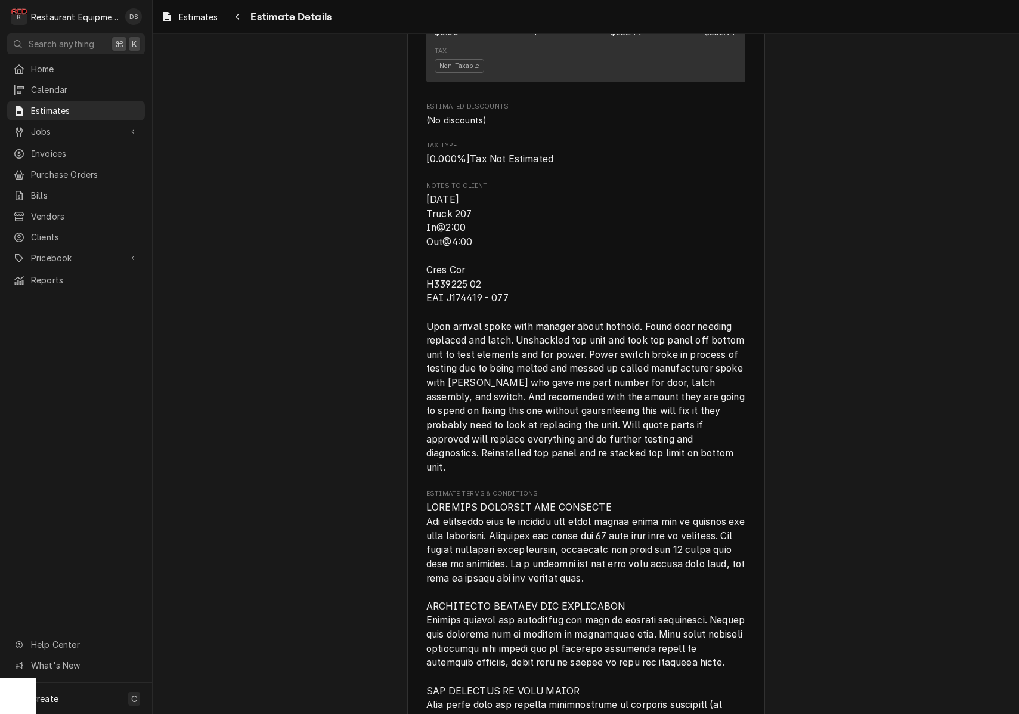
scroll to position [1604, 0]
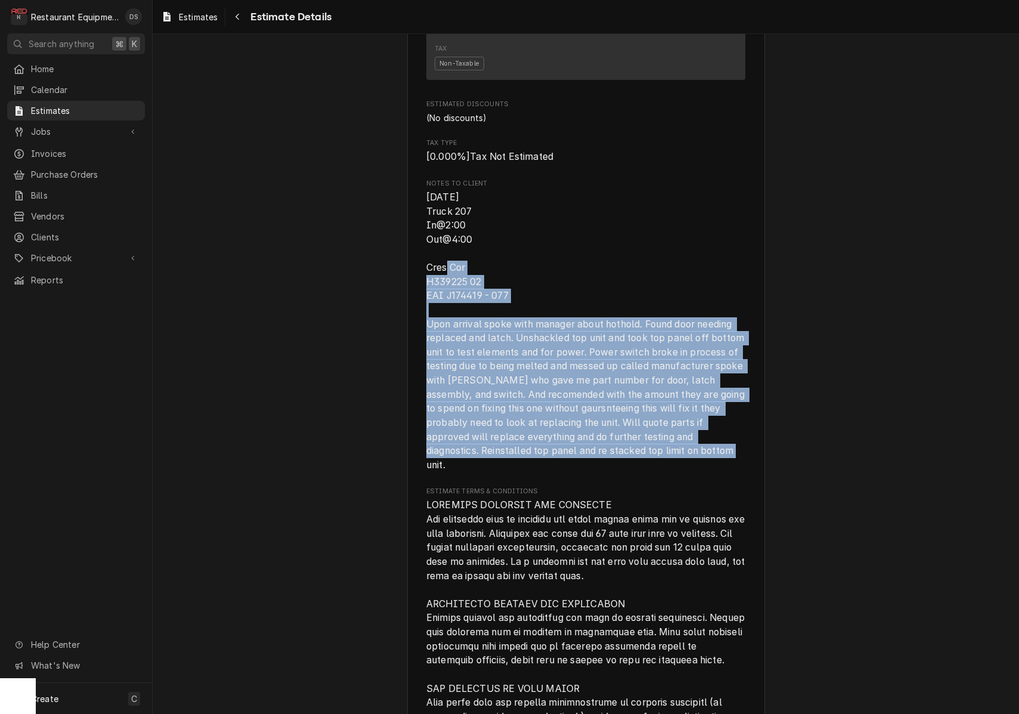
drag, startPoint x: 427, startPoint y: 280, endPoint x: 673, endPoint y: 460, distance: 305.5
click at [673, 461] on span "[DATE] Truck 207 In@2:00 Out@4:00 Cres Cor H339225 02 EAI J174419 - 077 Upon ar…" at bounding box center [585, 331] width 319 height 282
copy span "Cres Cor H339225 02 EAI J174419 - 077 Upon arrival spoke with manager about hot…"
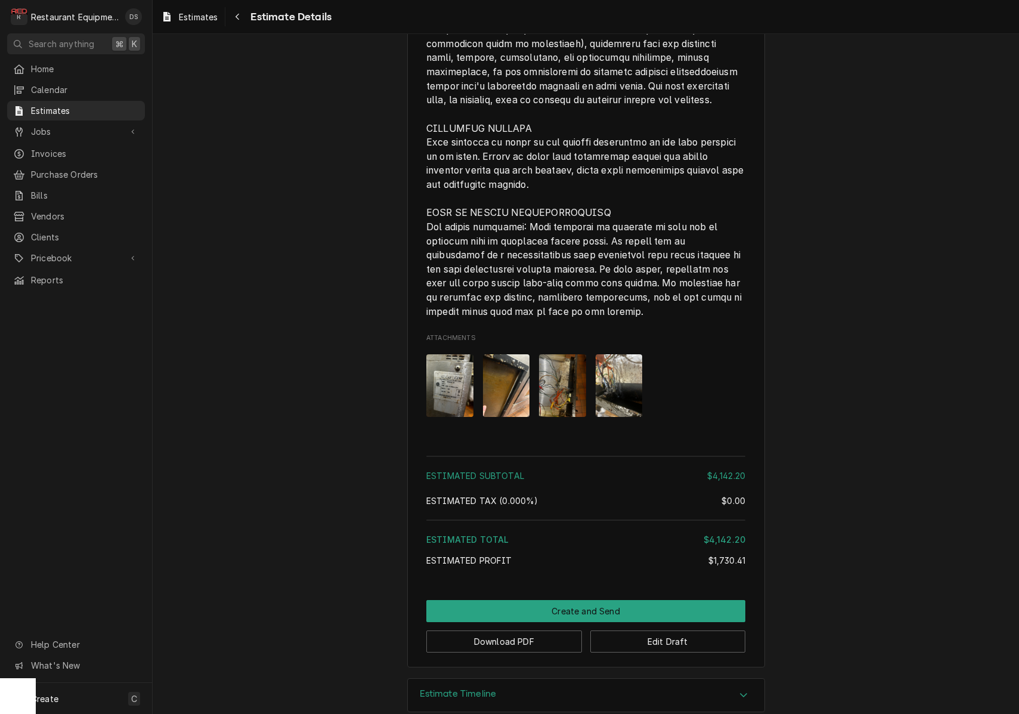
scroll to position [0, 0]
click at [488, 630] on button "Download PDF" at bounding box center [504, 641] width 156 height 22
click at [598, 600] on button "Create and Send" at bounding box center [585, 611] width 319 height 22
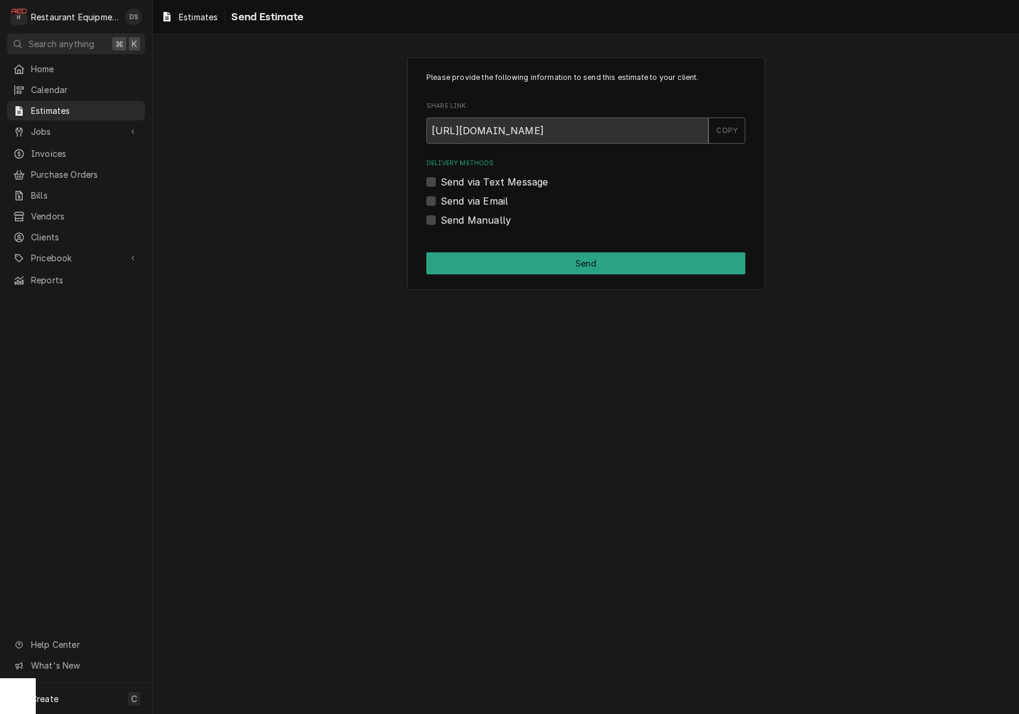
click at [425, 219] on div "Please provide the following information to send this estimate to your client. …" at bounding box center [586, 173] width 358 height 233
click at [441, 221] on label "Send Manually" at bounding box center [476, 220] width 70 height 14
click at [441, 221] on input "Send Manually" at bounding box center [600, 226] width 319 height 26
checkbox input "true"
click at [527, 255] on button "Send" at bounding box center [585, 263] width 319 height 22
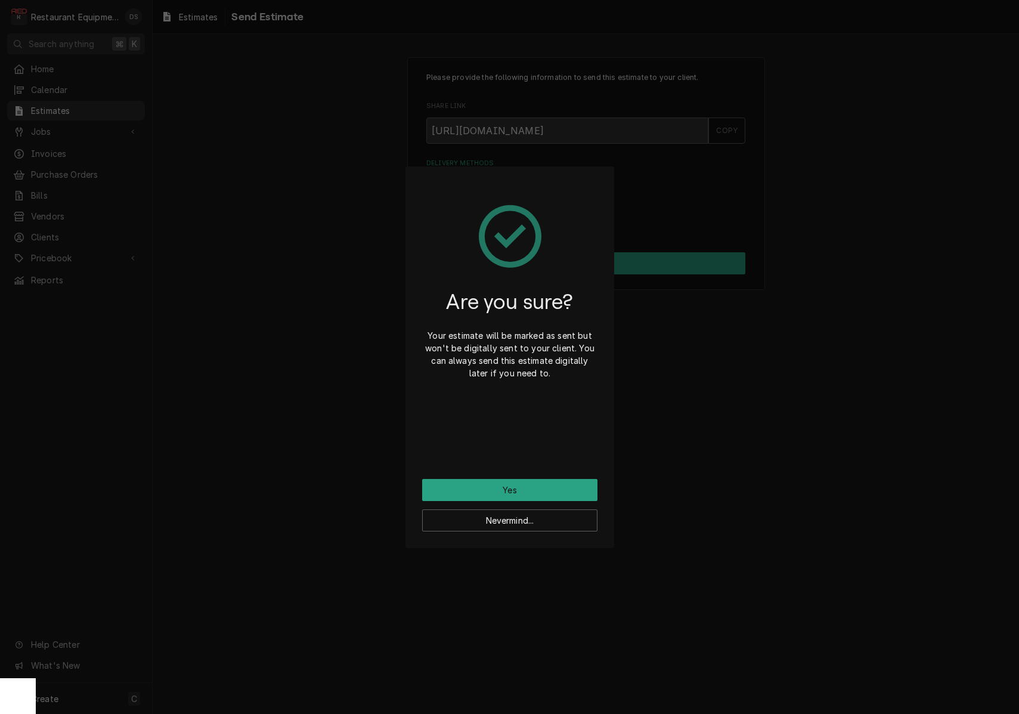
click at [537, 492] on button "Yes" at bounding box center [509, 490] width 175 height 22
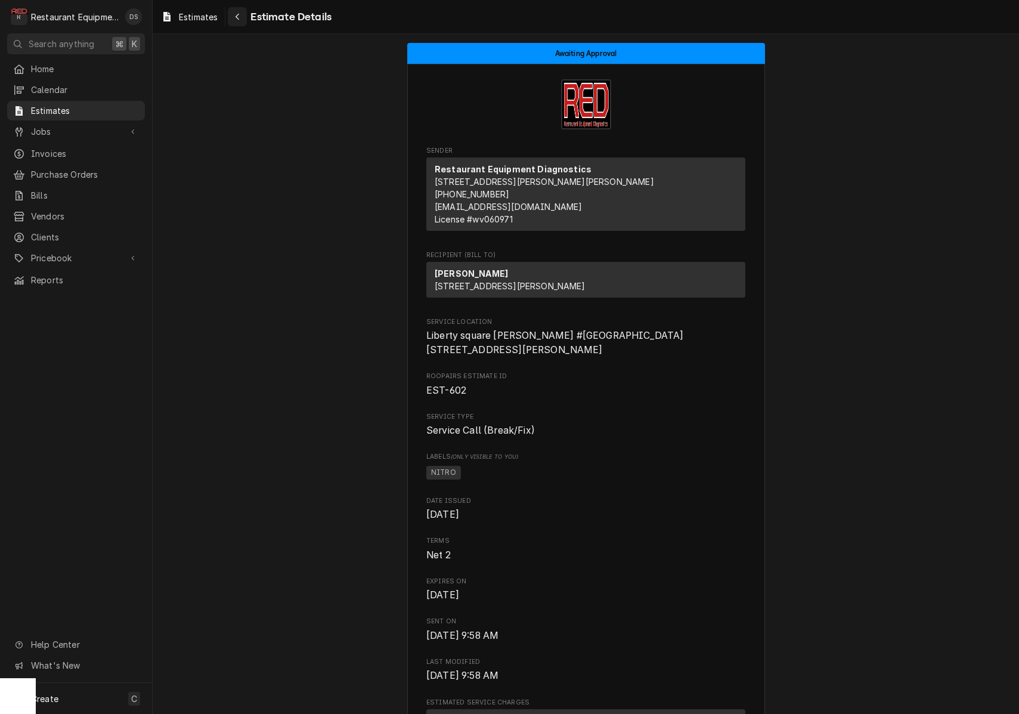
click at [239, 20] on icon "Navigate back" at bounding box center [237, 17] width 5 height 8
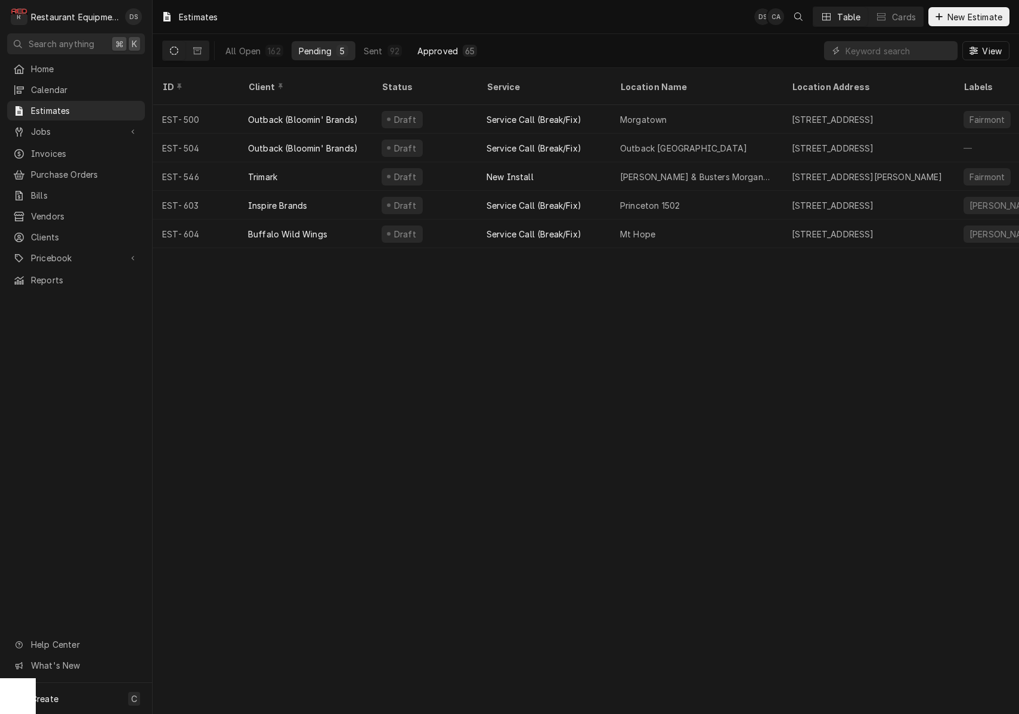
drag, startPoint x: 398, startPoint y: 51, endPoint x: 463, endPoint y: 54, distance: 65.7
click at [399, 51] on div "92" at bounding box center [395, 51] width 14 height 12
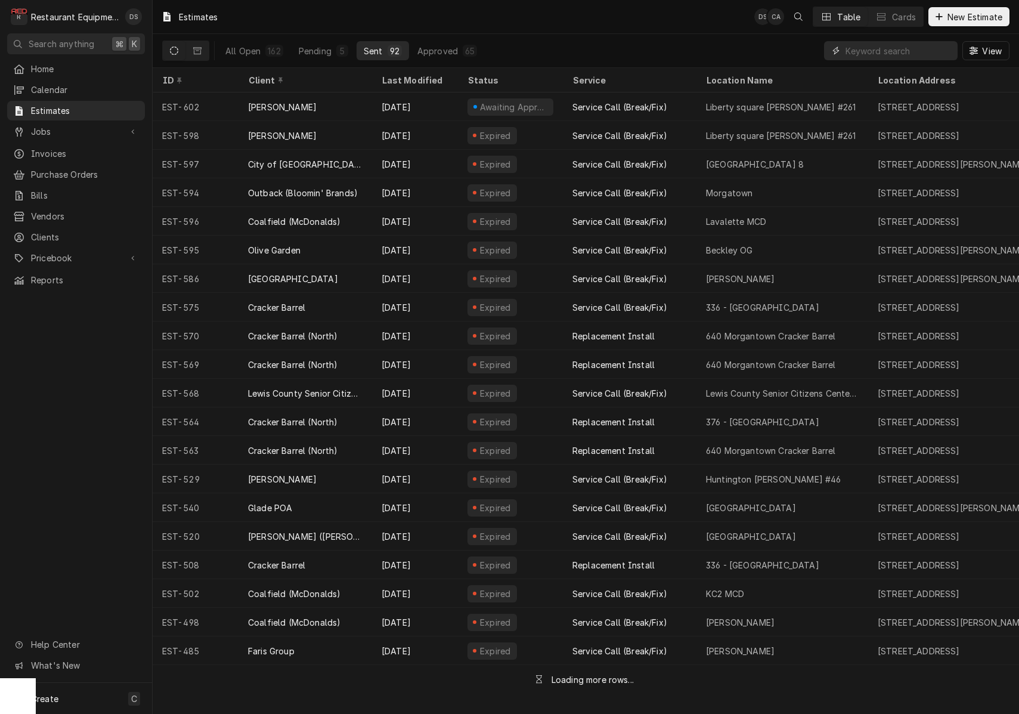
click at [862, 52] on input "Dynamic Content Wrapper" at bounding box center [899, 50] width 106 height 19
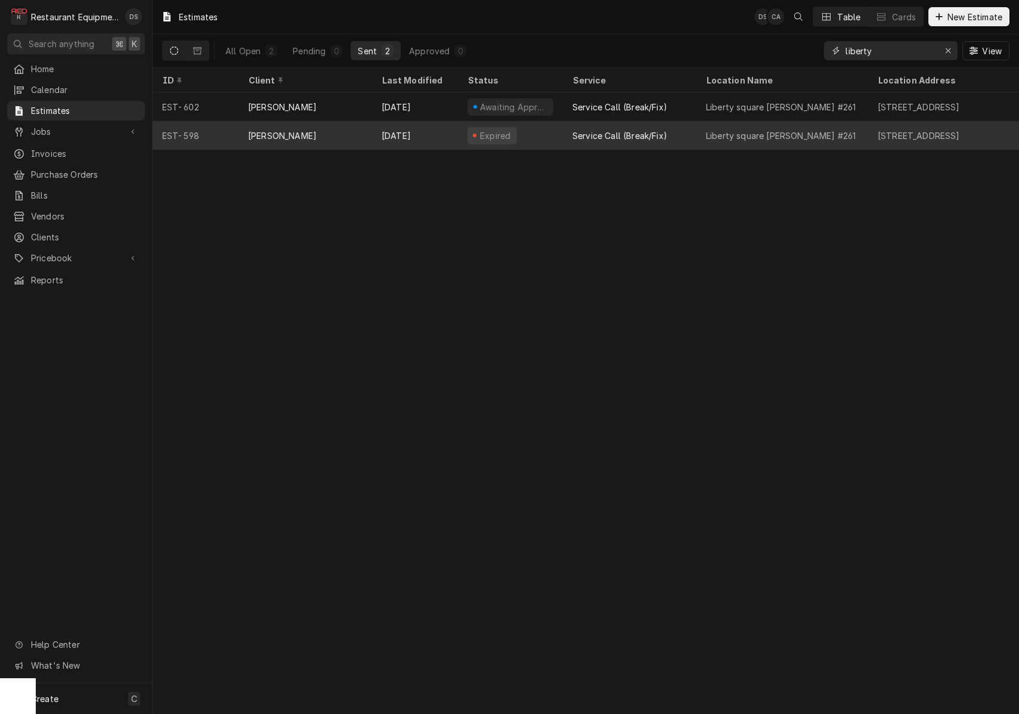
type input "liberty"
click at [682, 132] on div "Service Call (Break/Fix)" at bounding box center [630, 135] width 134 height 29
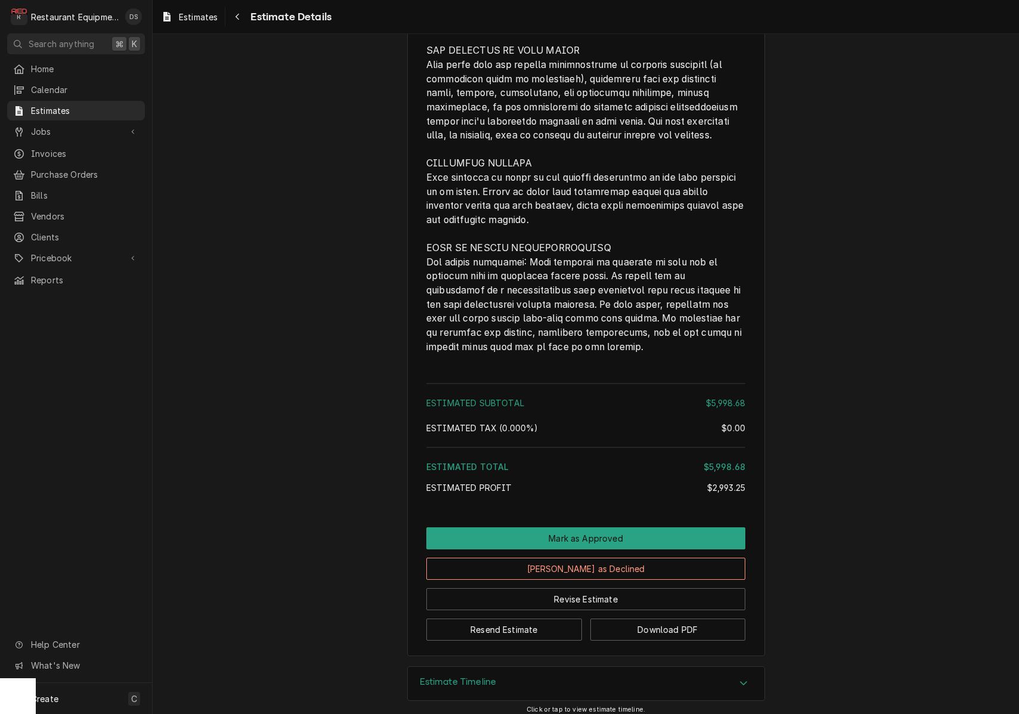
scroll to position [2596, 0]
click at [598, 561] on button "Mark as Declined" at bounding box center [585, 569] width 319 height 22
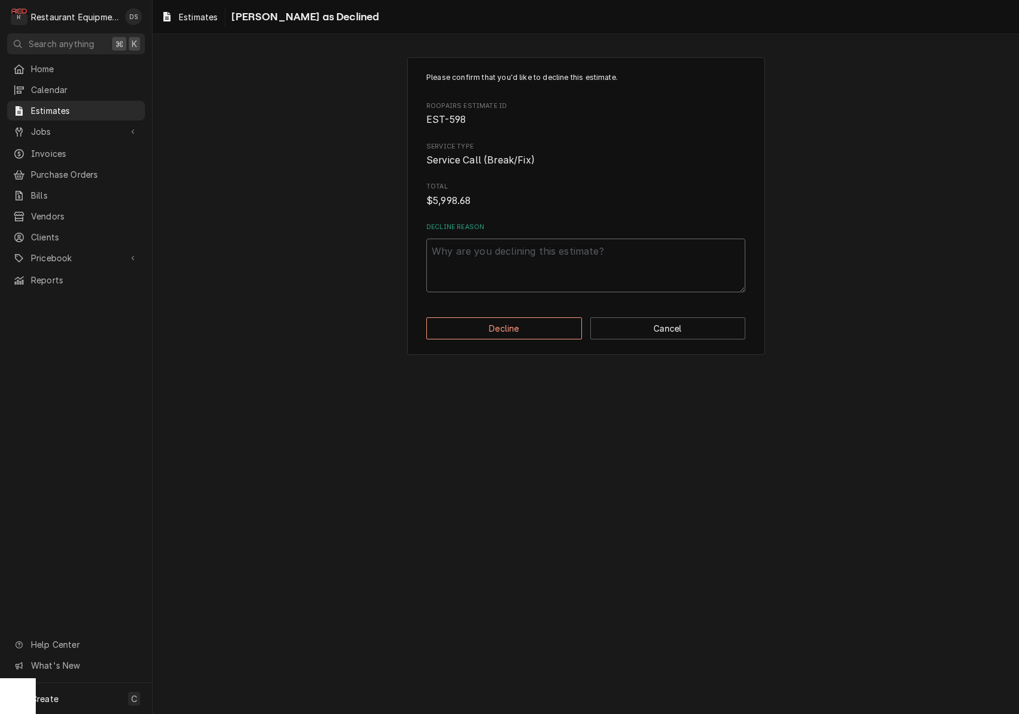
click at [558, 267] on textarea "Decline Reason" at bounding box center [585, 266] width 319 height 54
type textarea "x"
type textarea "R"
type textarea "x"
type textarea "Re"
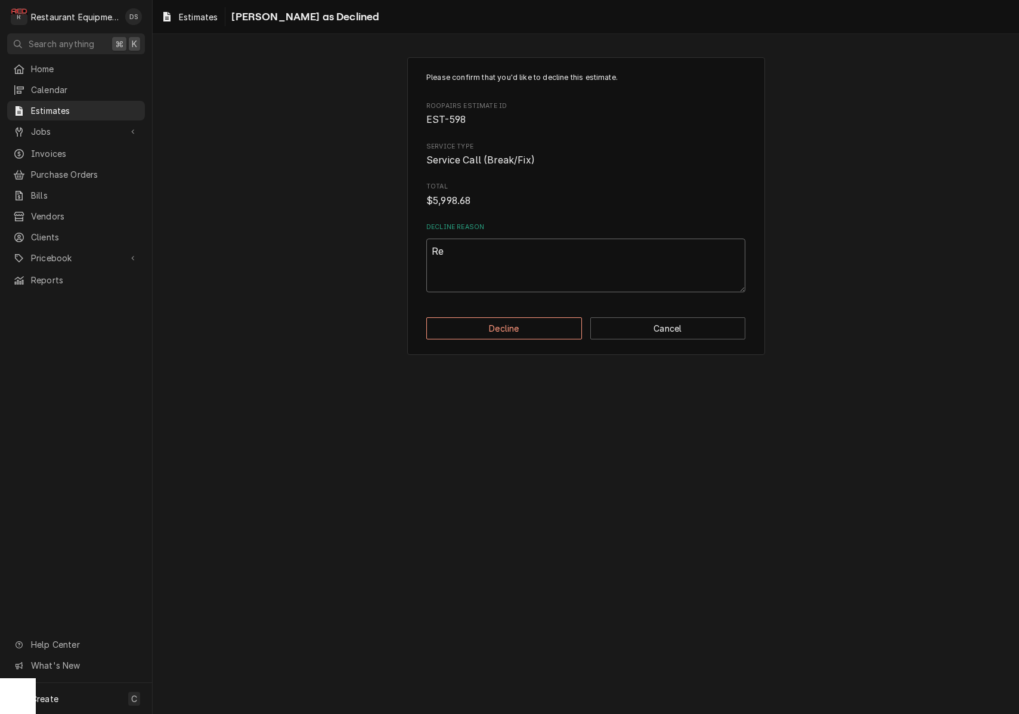
type textarea "x"
type textarea "Rel"
type textarea "x"
type textarea "Re"
type textarea "x"
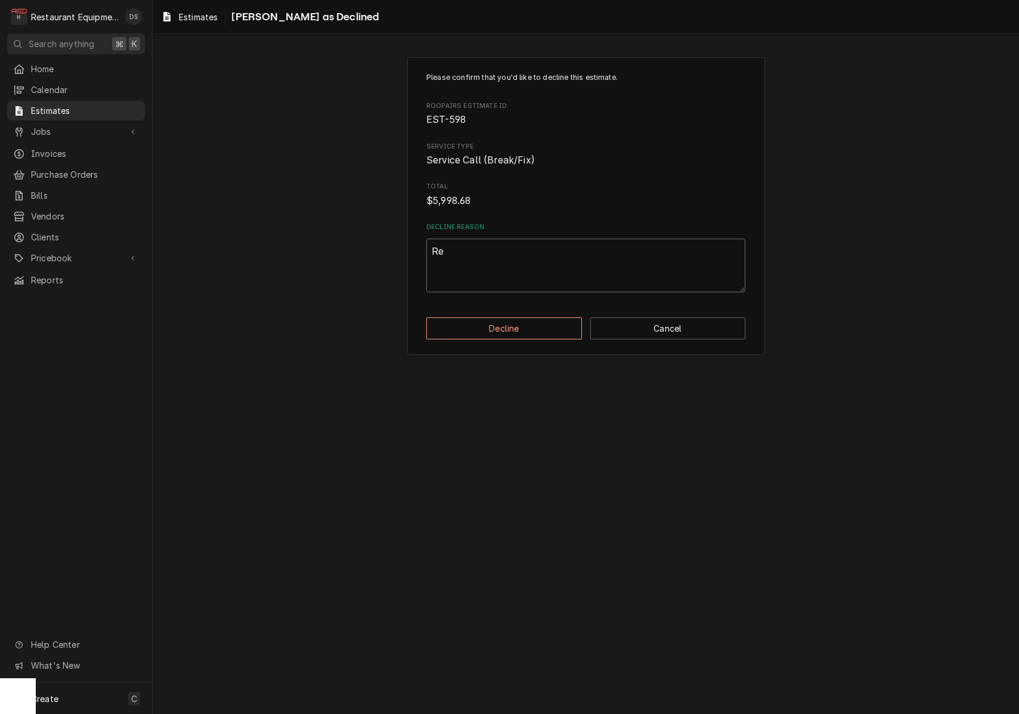
type textarea "Rep"
type textarea "x"
type textarea "Repl"
type textarea "x"
type textarea "Repla"
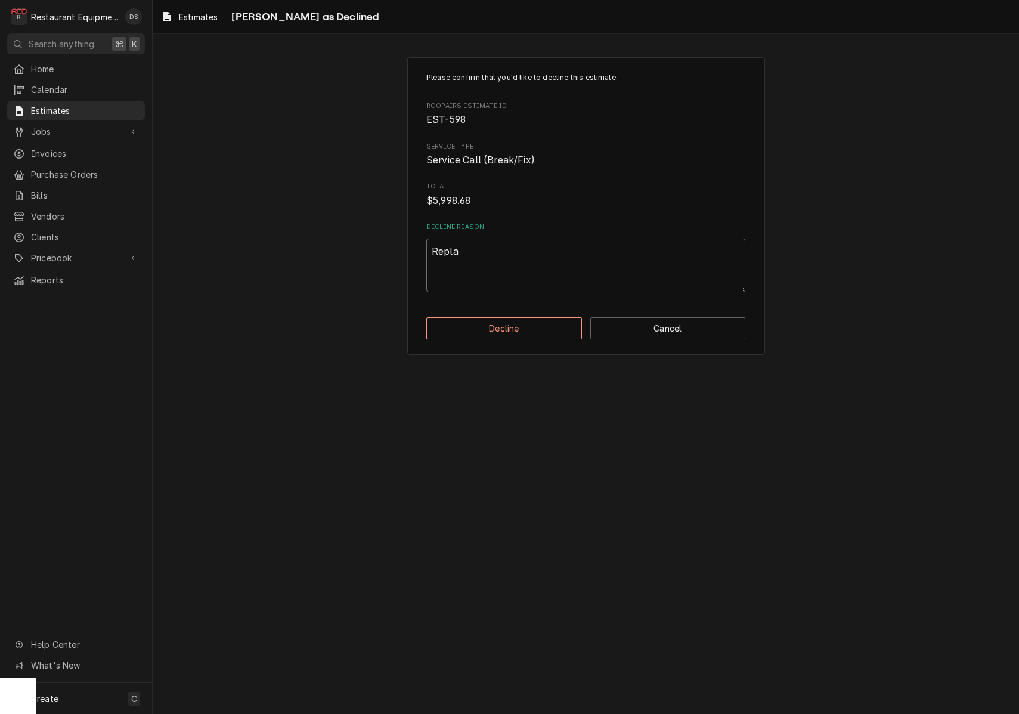
type textarea "x"
type textarea "Replac"
type textarea "x"
type textarea "Replaci"
type textarea "x"
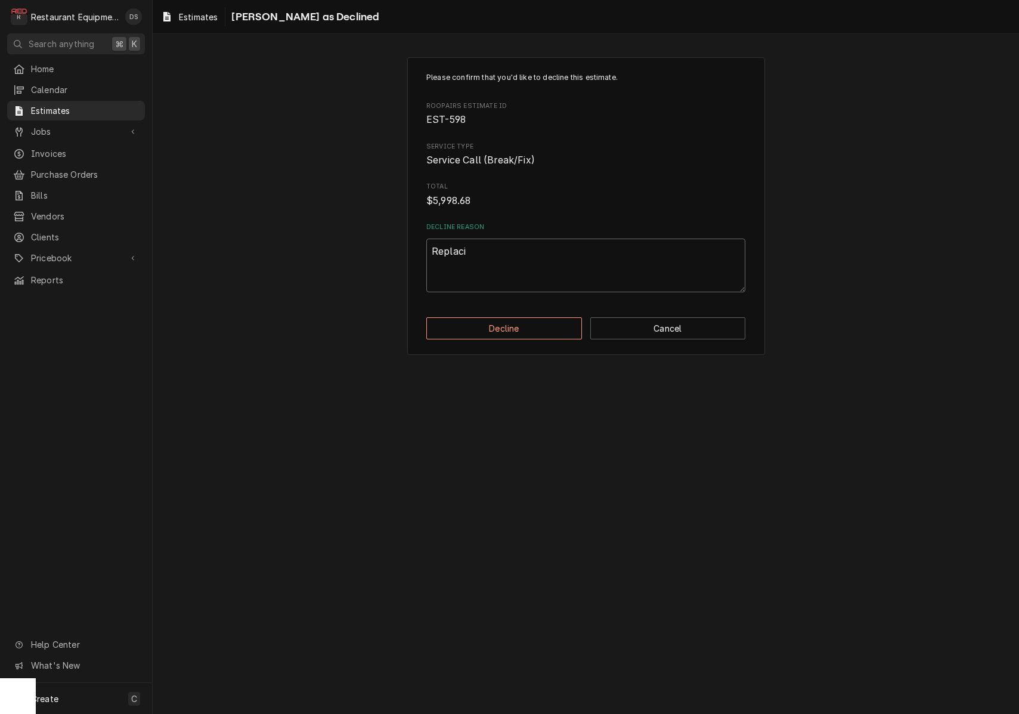
type textarea "Replacin"
type textarea "x"
type textarea "Replacing"
type textarea "x"
type textarea "Replacing"
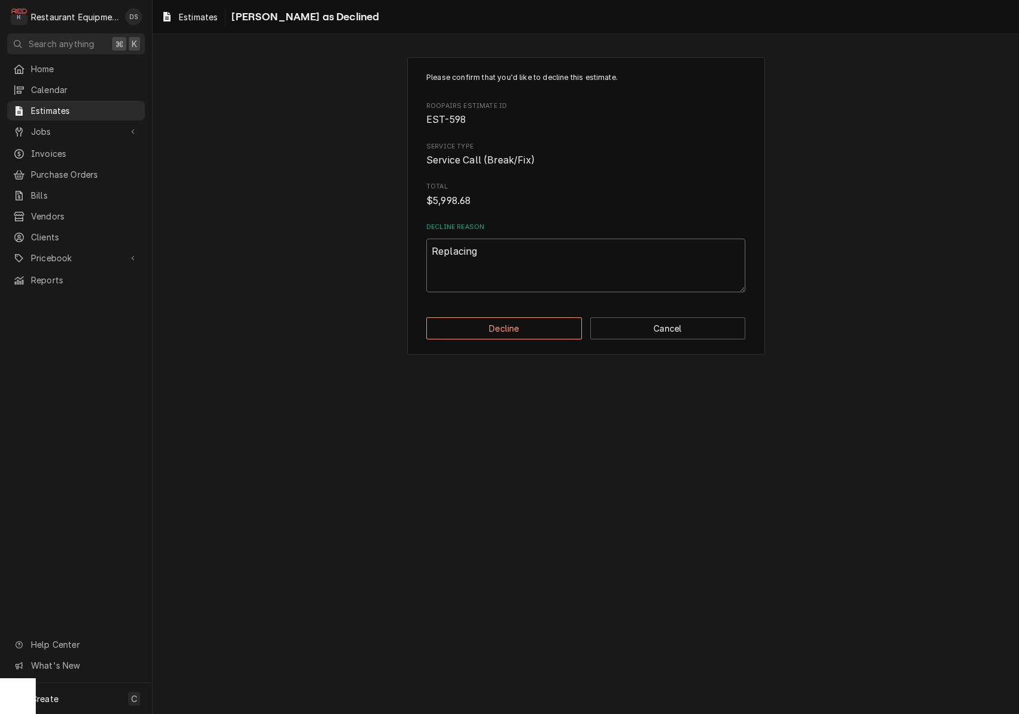
type textarea "x"
type textarea "Replacing t"
type textarea "x"
type textarea "Replacing th"
type textarea "x"
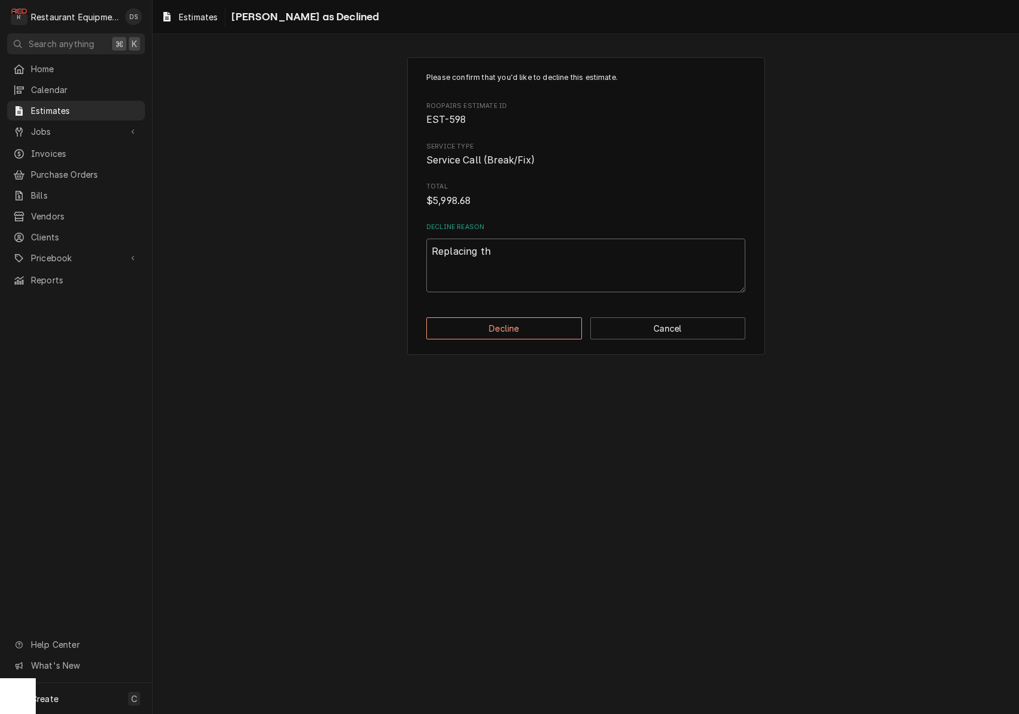
type textarea "Replacing the"
type textarea "x"
type textarea "Replacing the"
type textarea "x"
type textarea "Replacing the u"
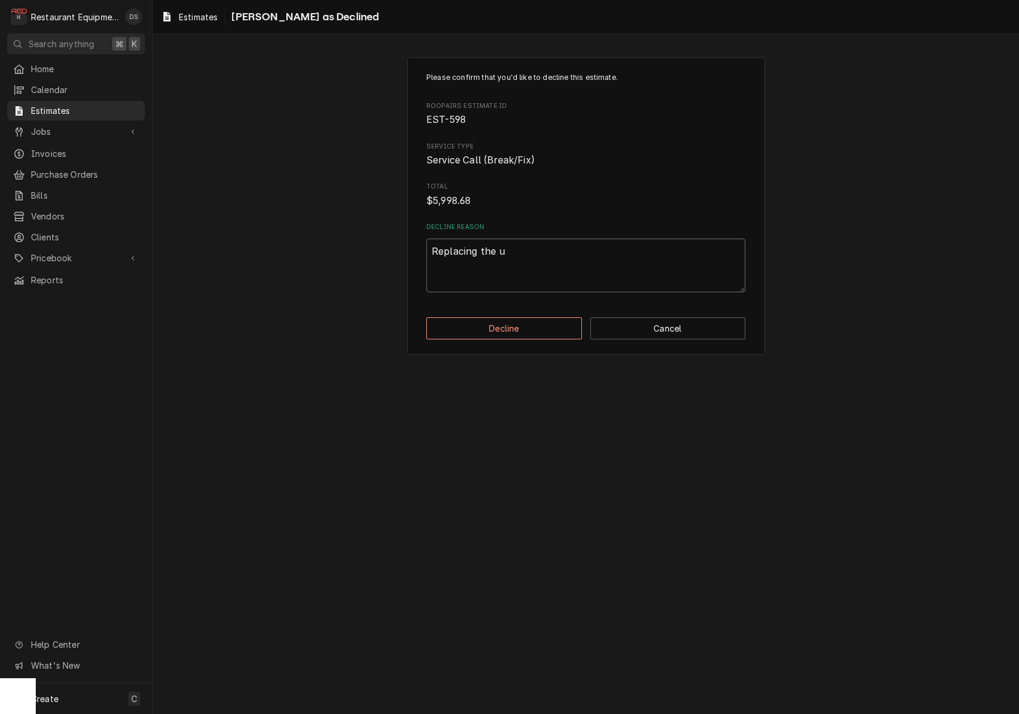
type textarea "x"
type textarea "Replacing the un"
type textarea "x"
type textarea "Replacing the uni"
type textarea "x"
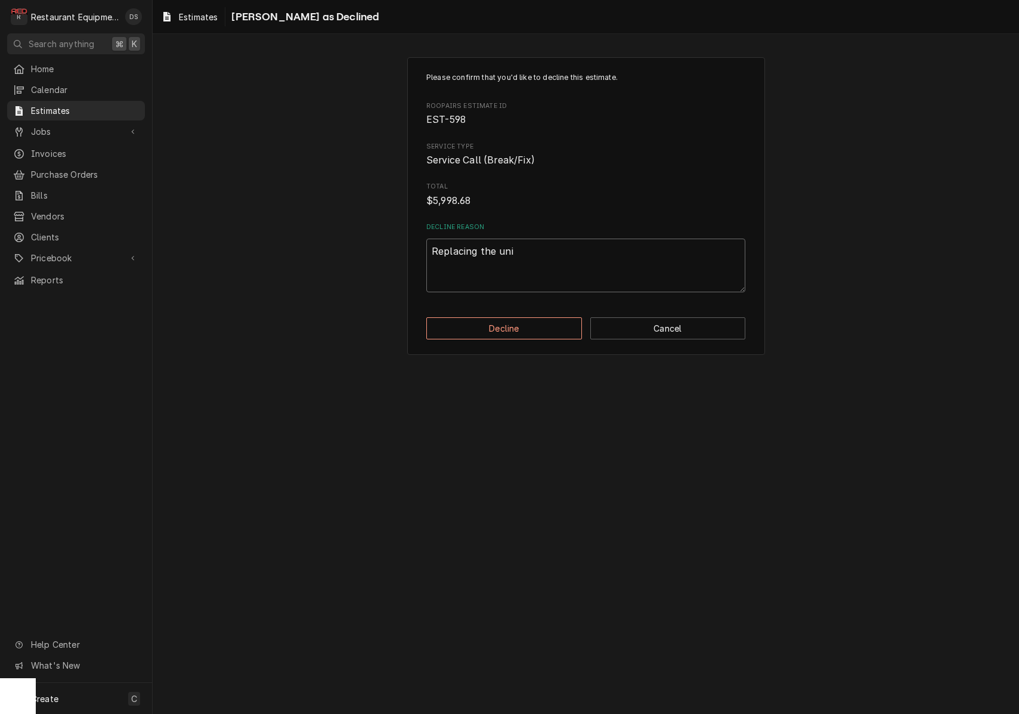
type textarea "Replacing the unit"
type textarea "x"
type textarea "Replacing the unit"
click at [548, 325] on button "Decline" at bounding box center [504, 328] width 156 height 22
type textarea "x"
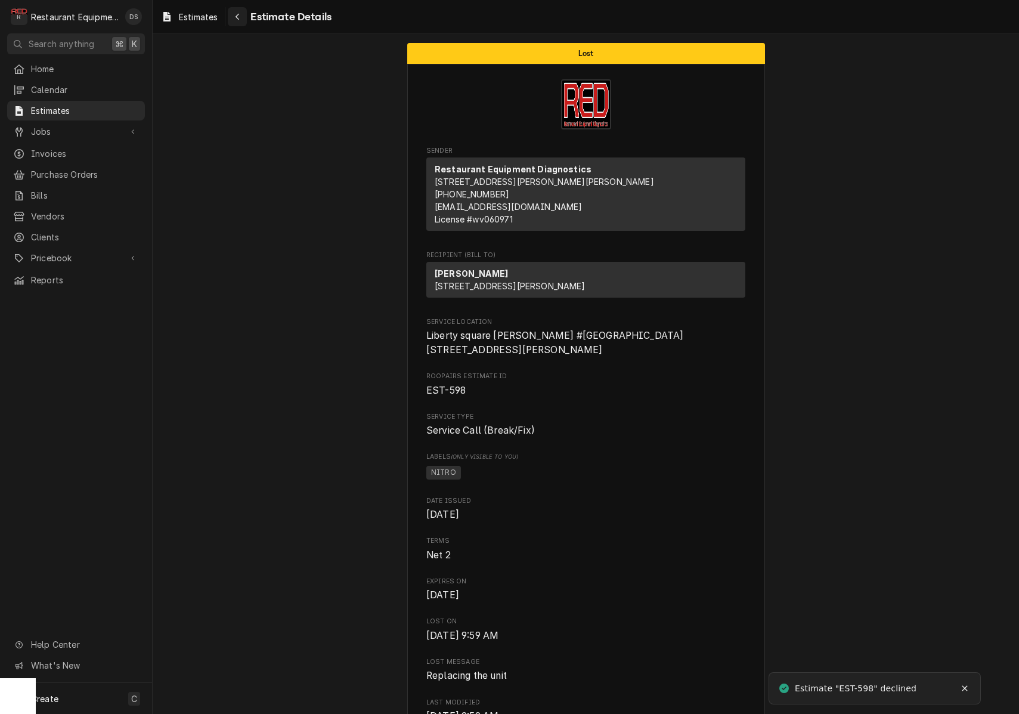
click at [243, 17] on div "Navigate back" at bounding box center [237, 17] width 12 height 12
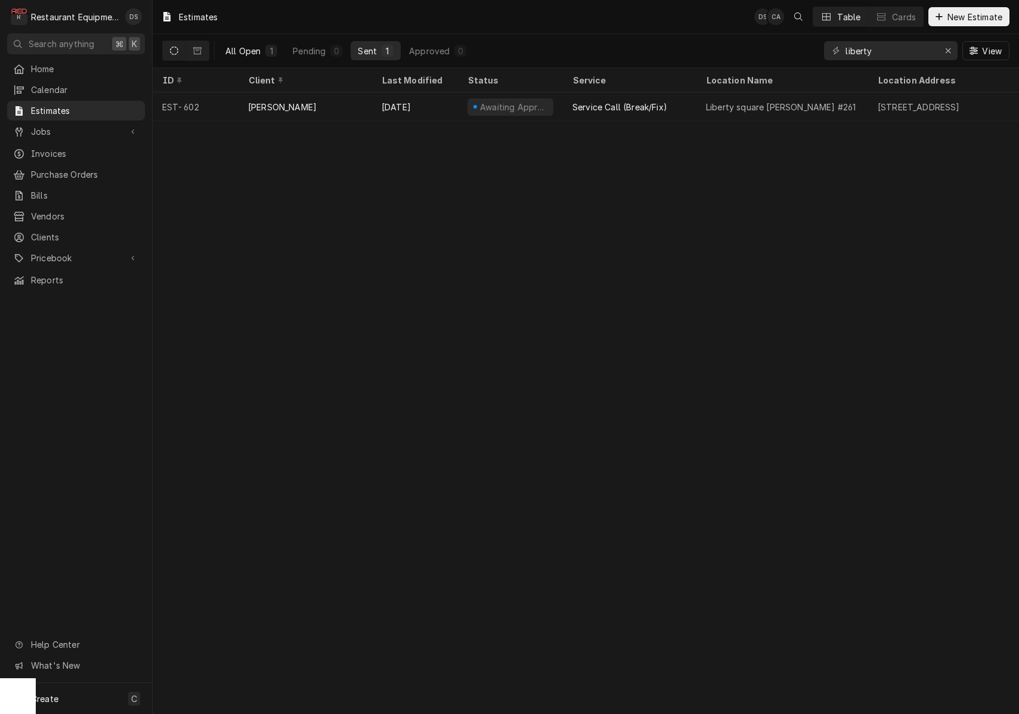
click at [252, 48] on div "All Open" at bounding box center [242, 51] width 35 height 13
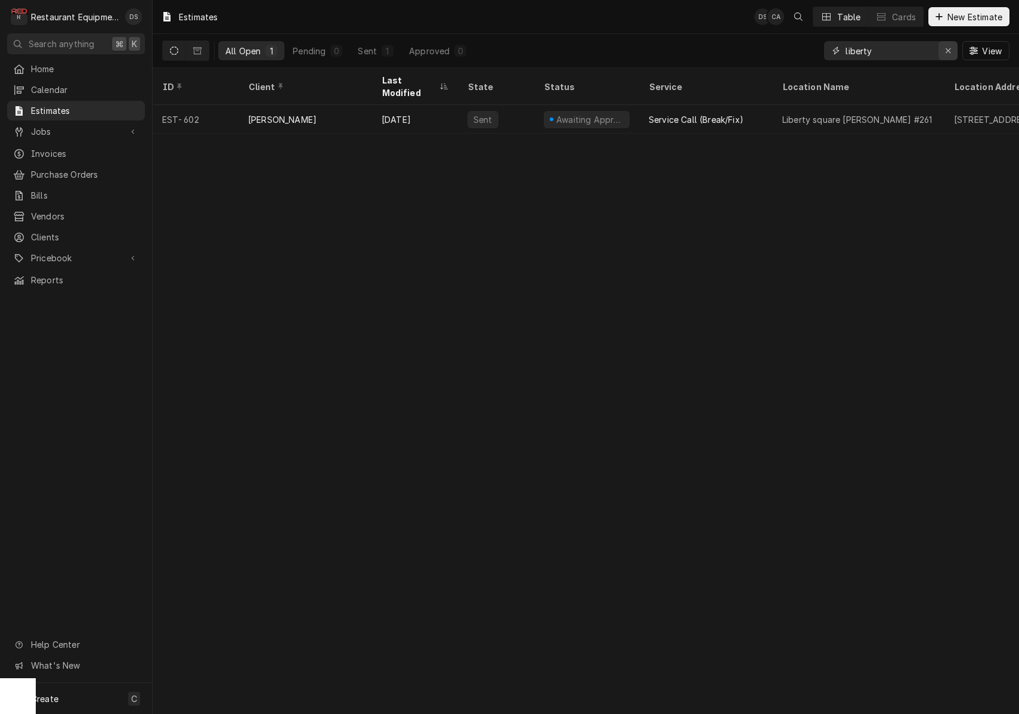
click at [949, 50] on icon "Erase input" at bounding box center [948, 51] width 7 height 8
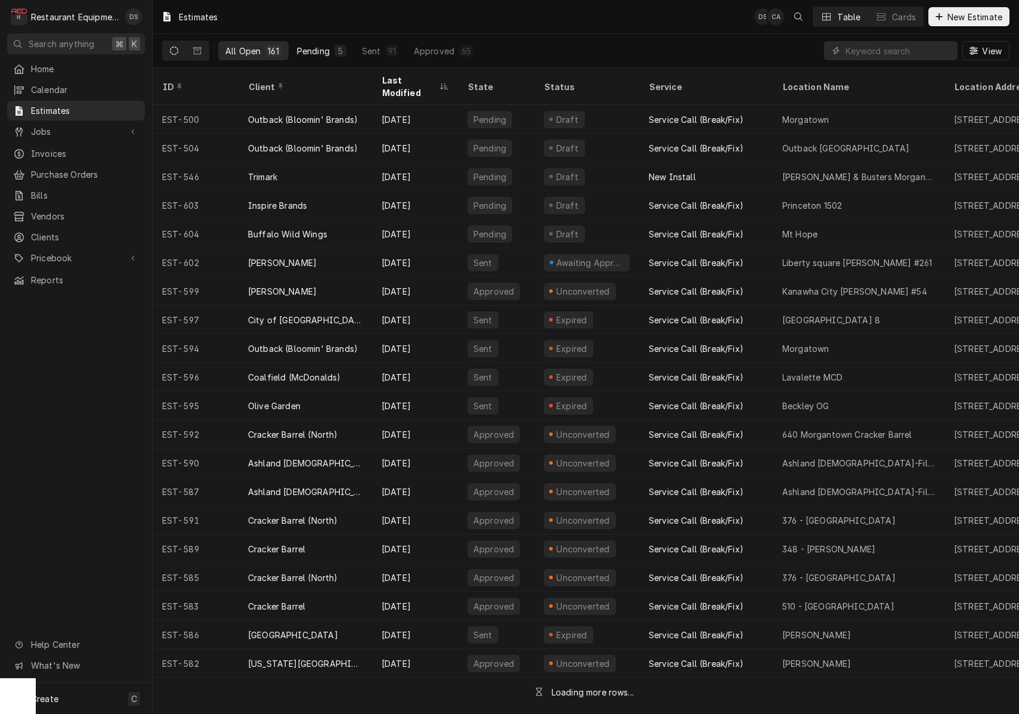
click at [317, 49] on div "Pending" at bounding box center [313, 51] width 33 height 13
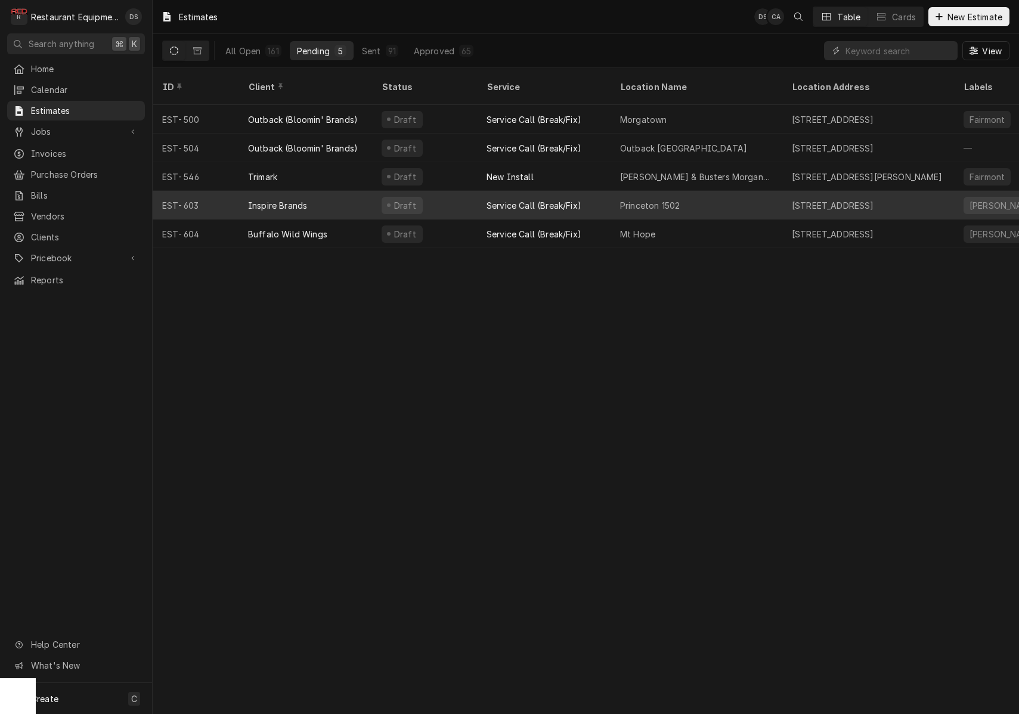
click at [358, 191] on div "Inspire Brands" at bounding box center [306, 205] width 134 height 29
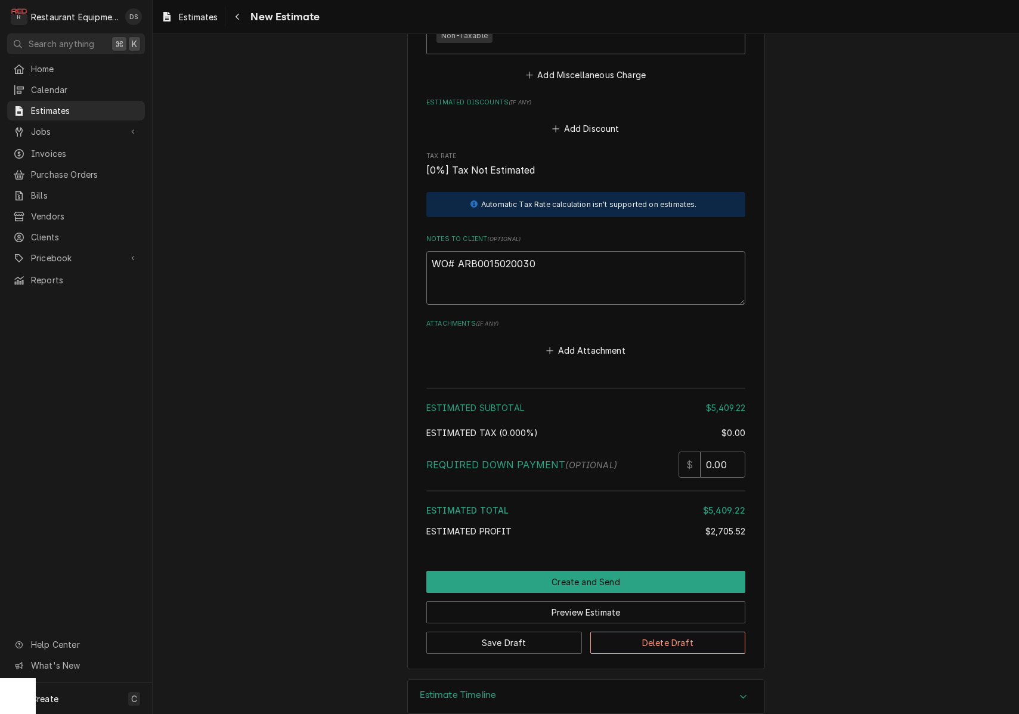
drag, startPoint x: 524, startPoint y: 241, endPoint x: 457, endPoint y: 242, distance: 66.8
click at [457, 251] on textarea "WO# ARB0015020030" at bounding box center [585, 278] width 319 height 54
type textarea "x"
type textarea "WO#"
paste textarea "ARB0015020030"
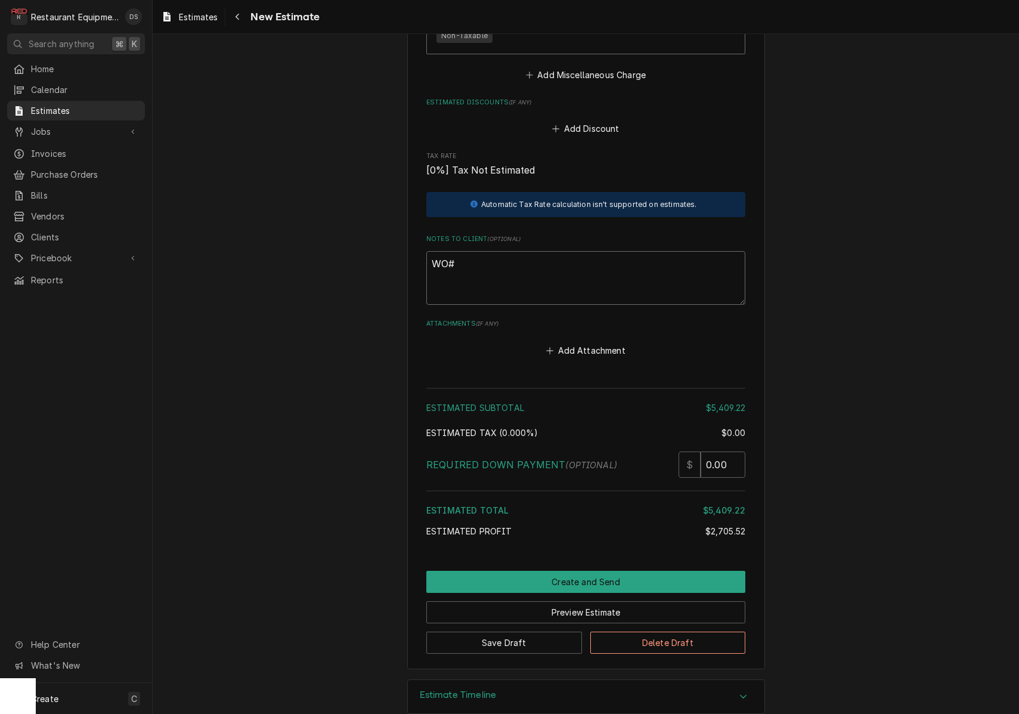
type textarea "x"
type textarea "WO#ARB0015020030"
type textarea "x"
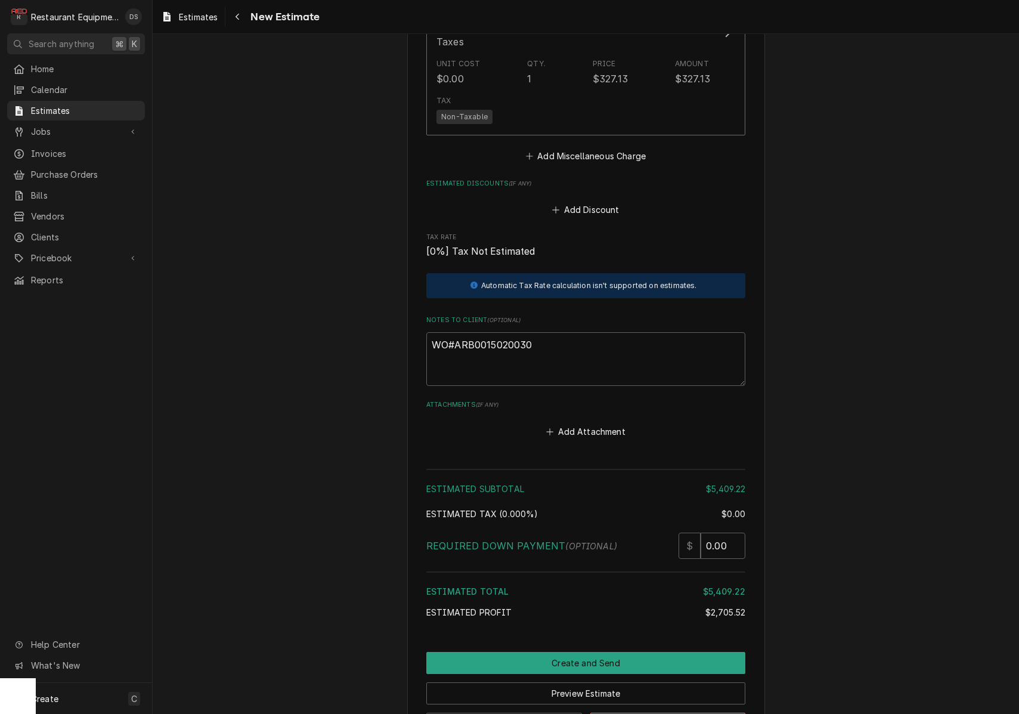
scroll to position [2659, 0]
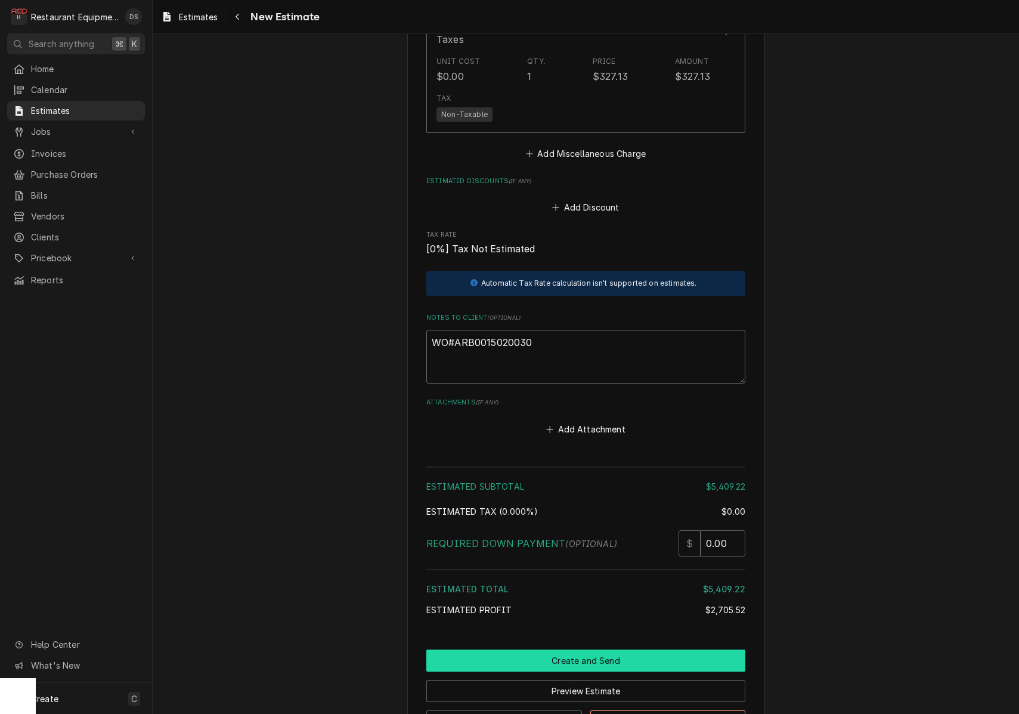
type textarea "WO#ARB0015020030"
click at [584, 649] on button "Create and Send" at bounding box center [585, 660] width 319 height 22
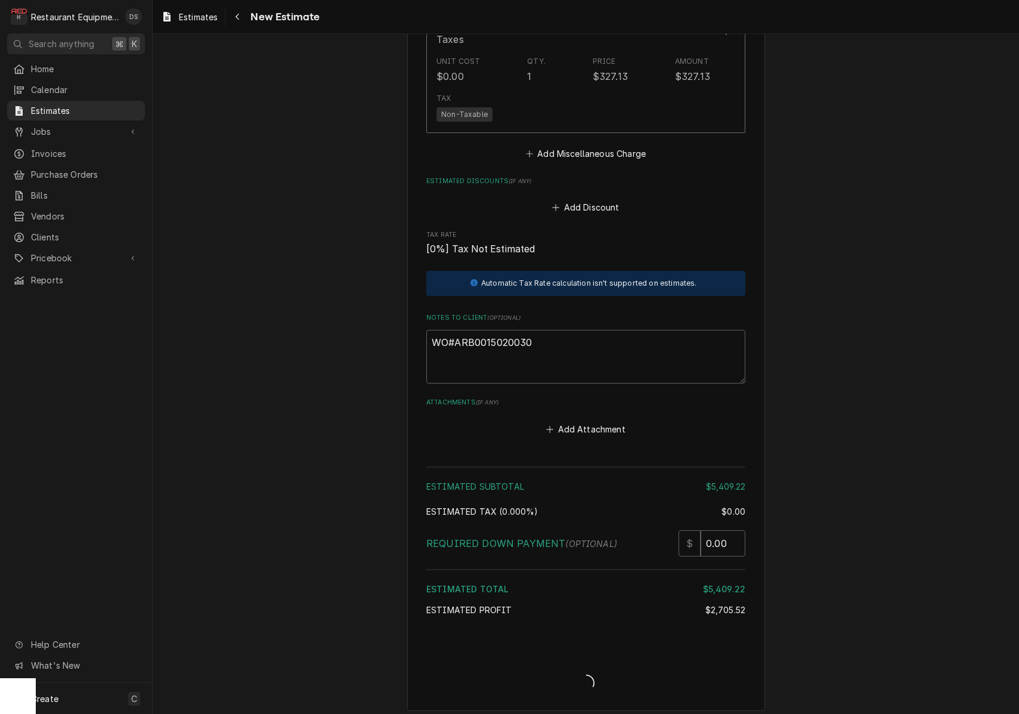
type textarea "x"
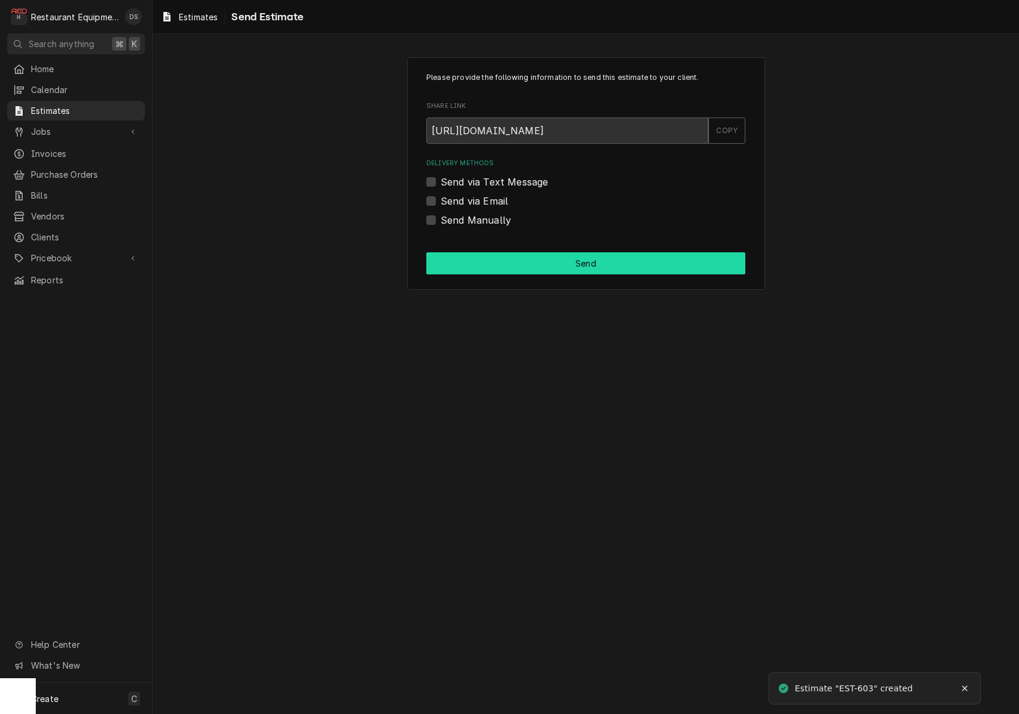
scroll to position [0, 1]
click at [441, 218] on label "Send Manually" at bounding box center [476, 220] width 70 height 14
click at [441, 218] on input "Send Manually" at bounding box center [600, 226] width 319 height 26
checkbox input "true"
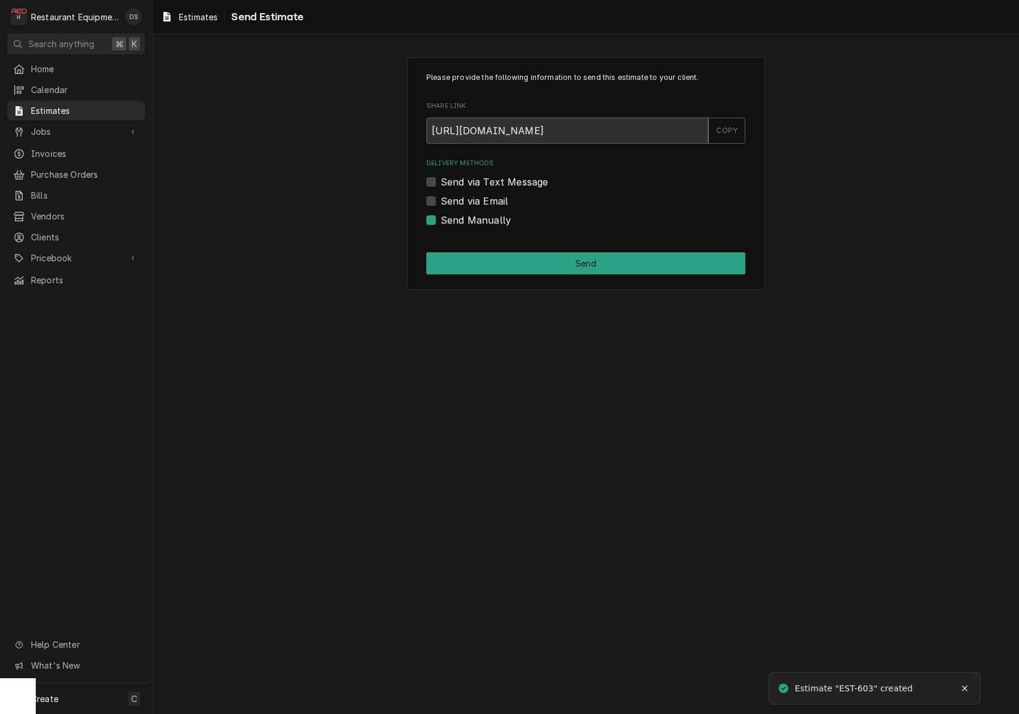
click at [580, 259] on button "Send" at bounding box center [585, 263] width 319 height 22
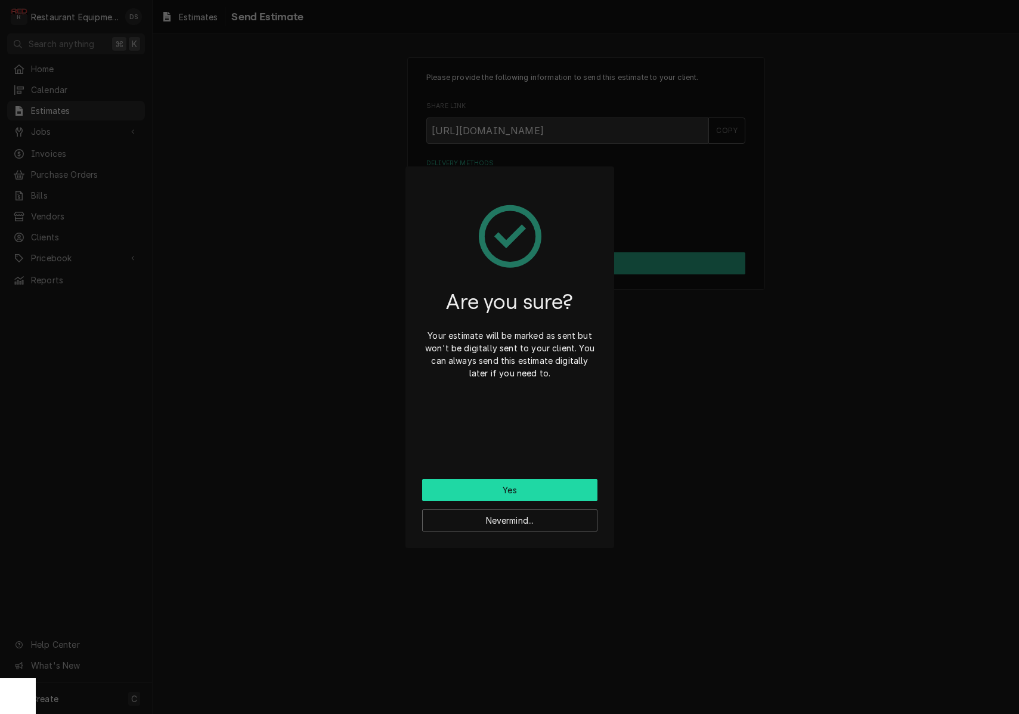
click at [530, 486] on button "Yes" at bounding box center [509, 490] width 175 height 22
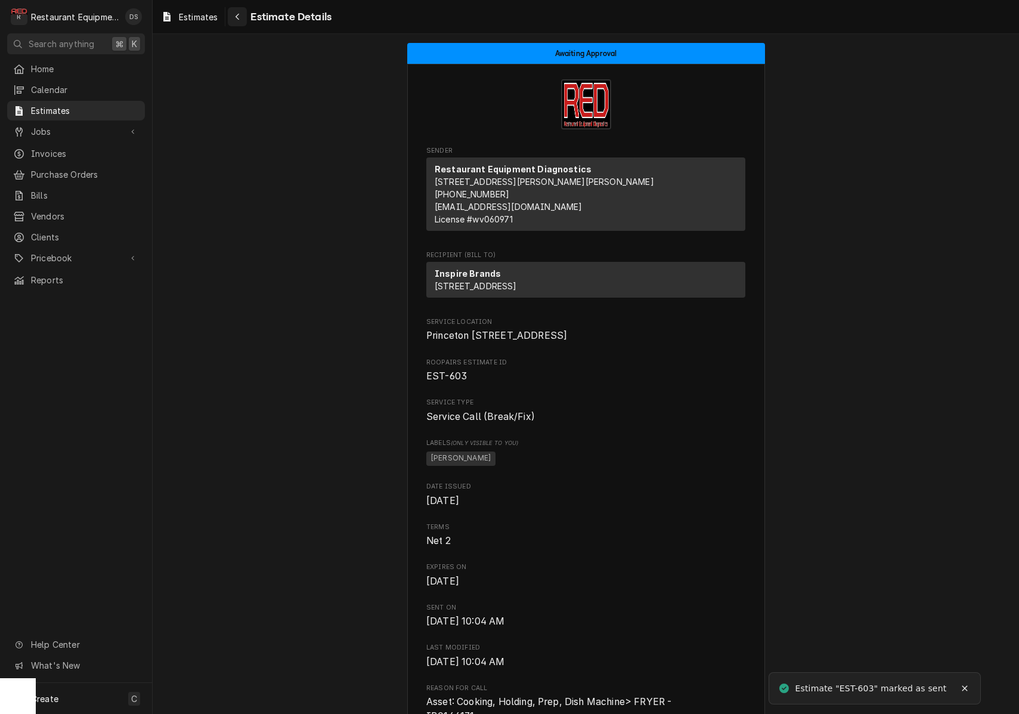
click at [237, 18] on icon "Navigate back" at bounding box center [237, 17] width 5 height 8
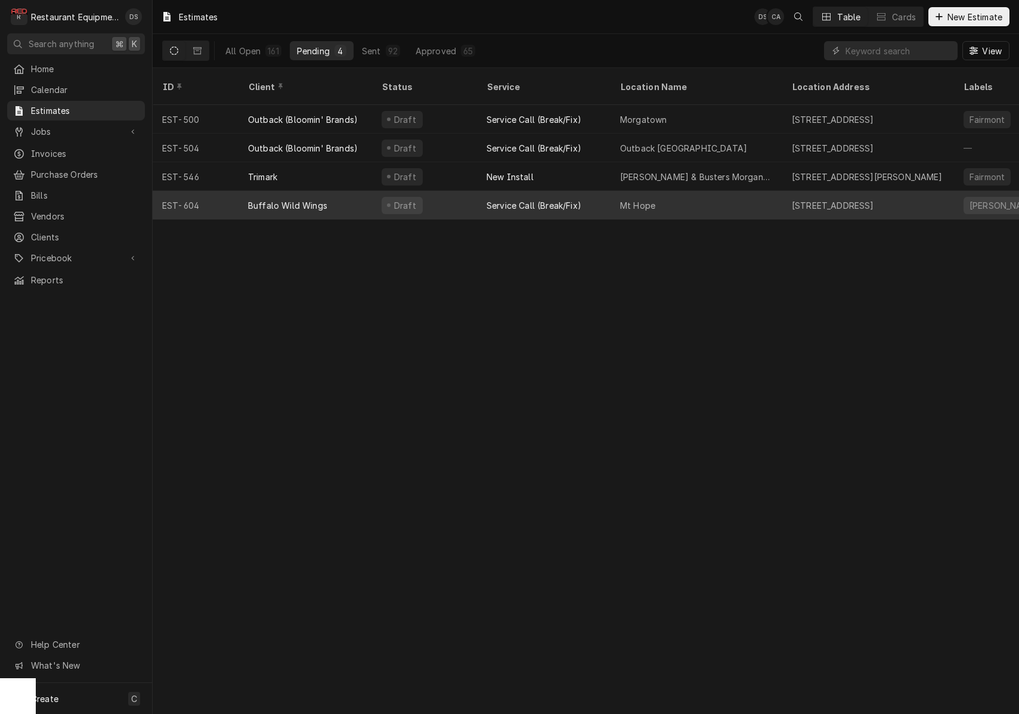
click at [440, 191] on div "Draft" at bounding box center [424, 205] width 105 height 29
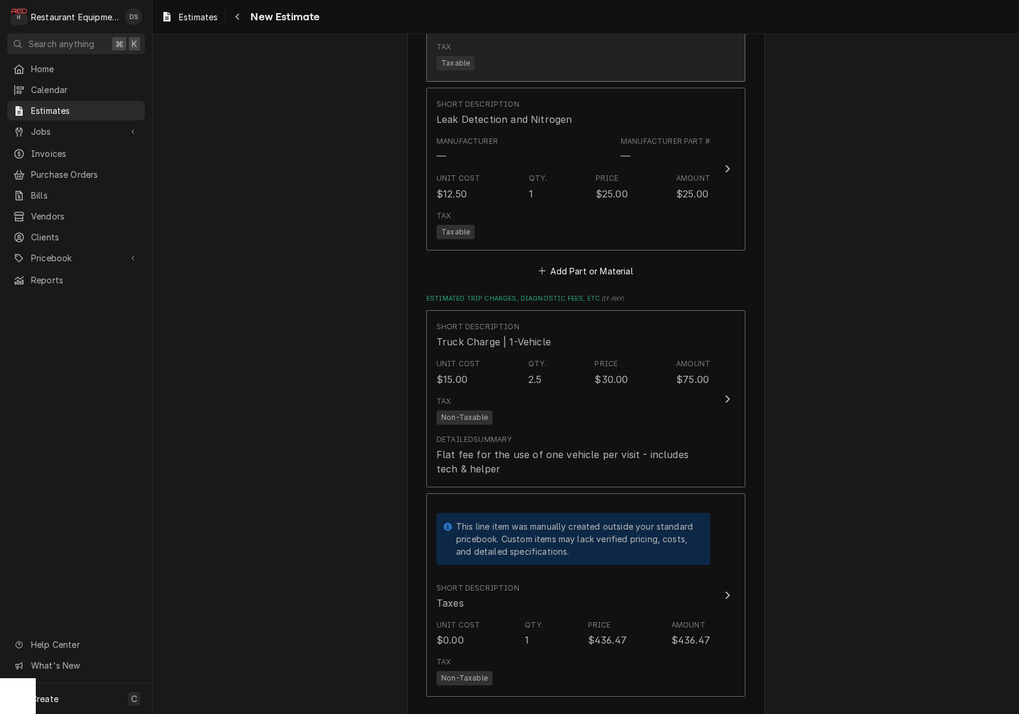
scroll to position [2631, 0]
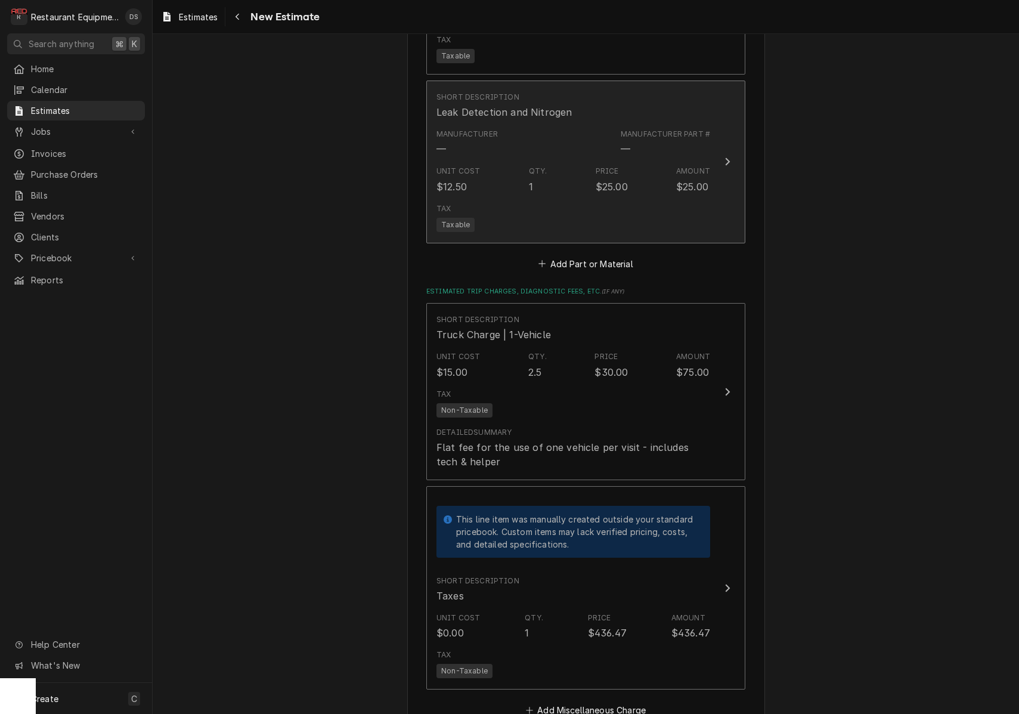
click at [633, 199] on div "Tax Taxable" at bounding box center [574, 218] width 274 height 38
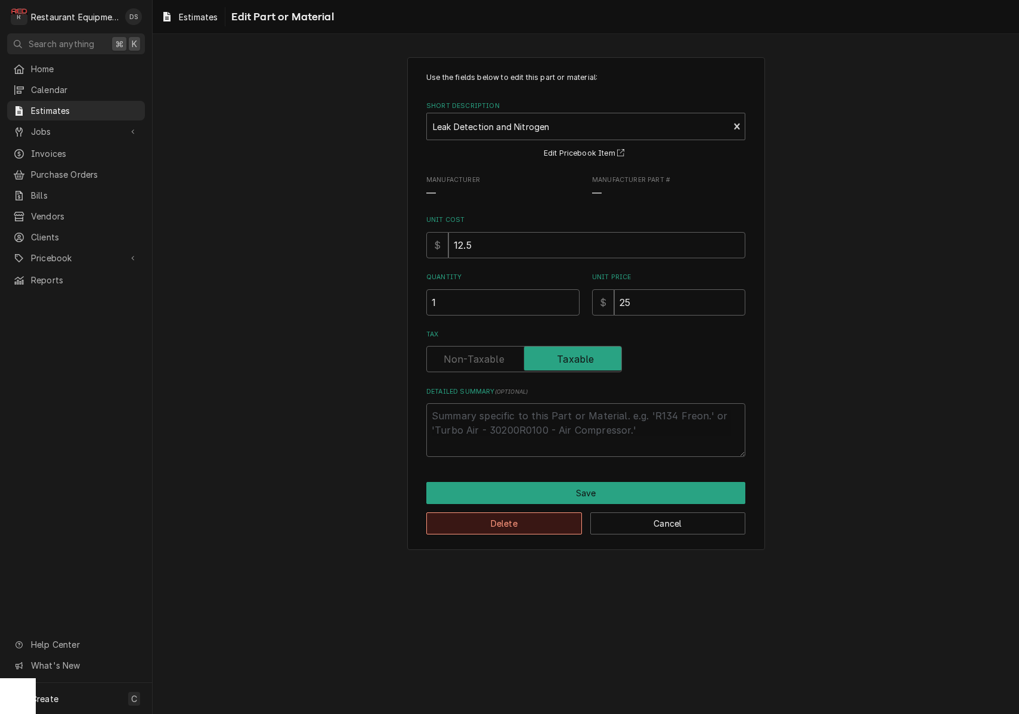
click at [524, 519] on button "Delete" at bounding box center [504, 523] width 156 height 22
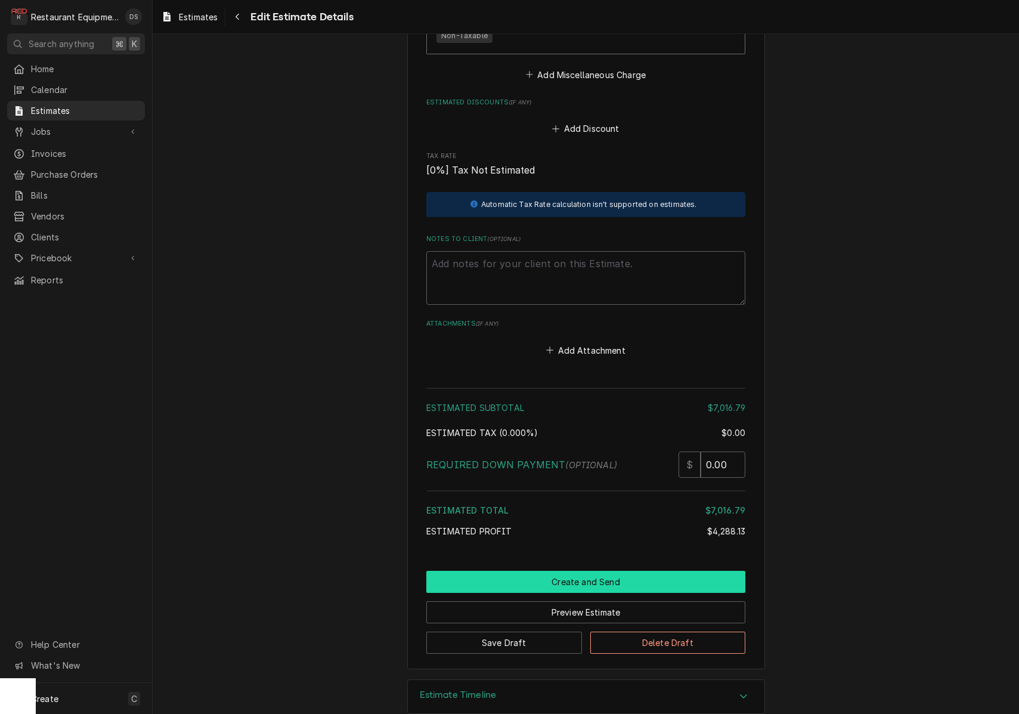
click at [602, 571] on button "Create and Send" at bounding box center [585, 582] width 319 height 22
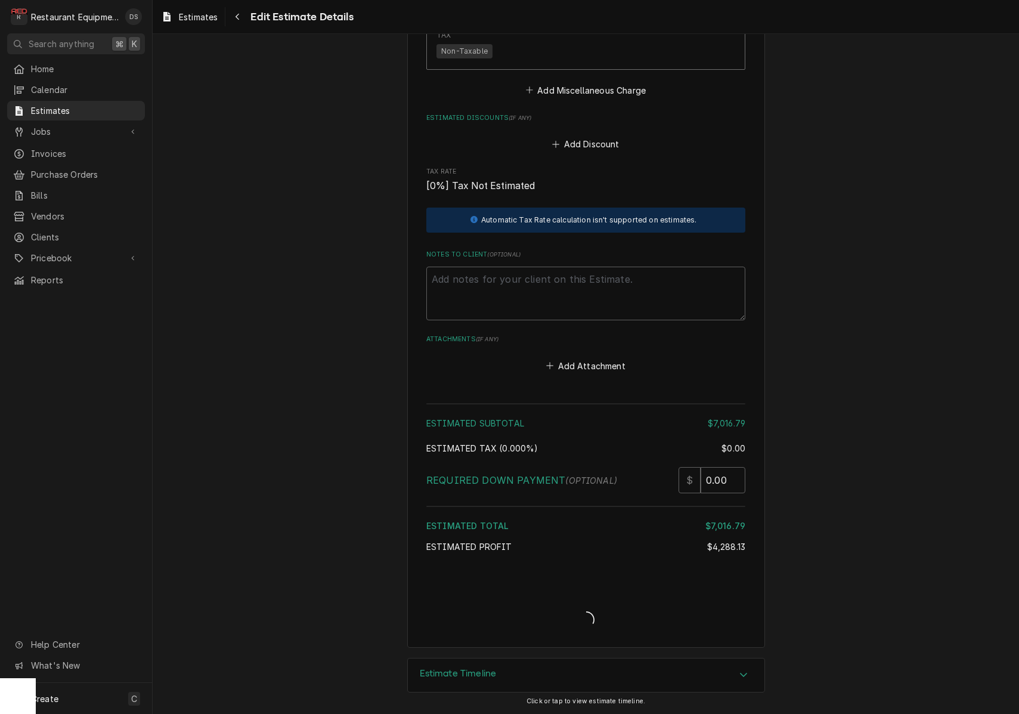
scroll to position [3061, 0]
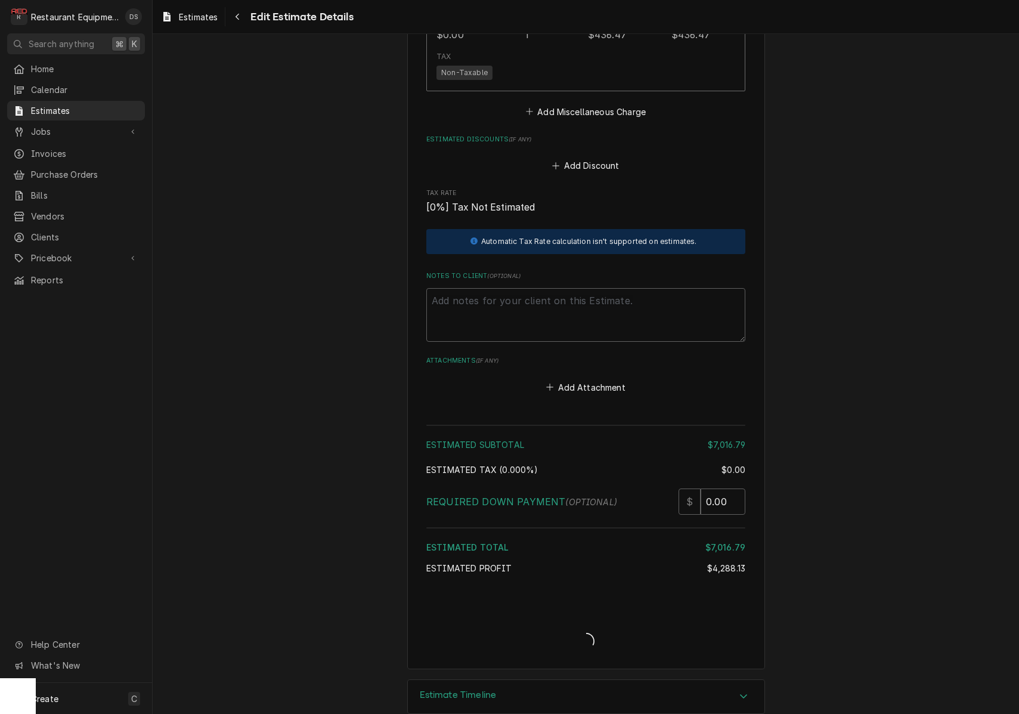
type textarea "x"
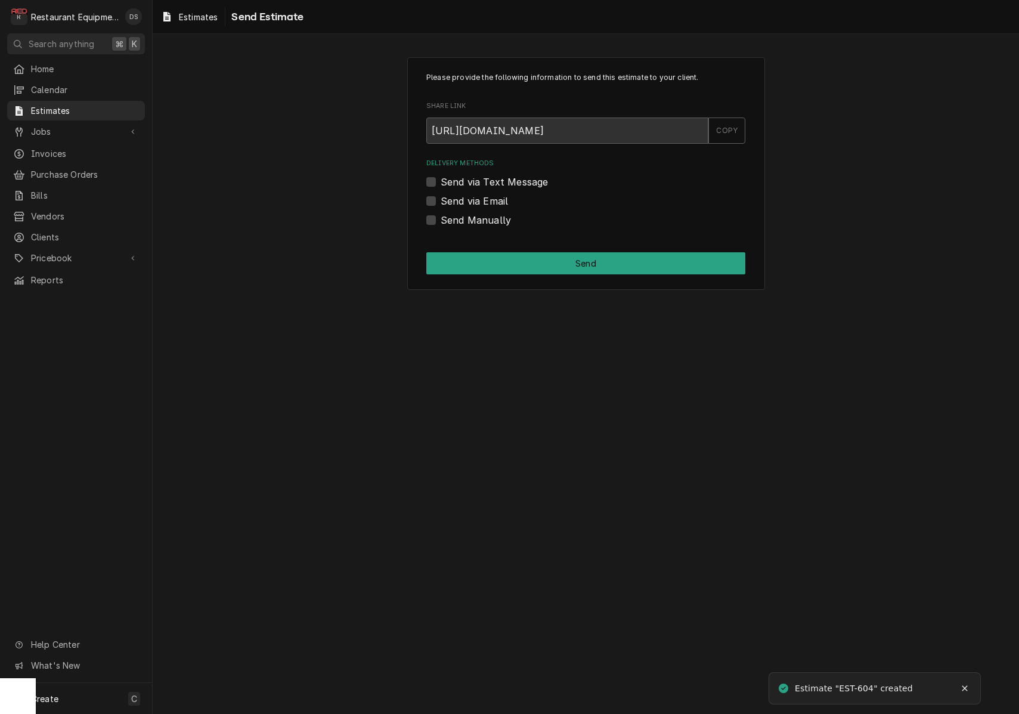
click at [441, 204] on label "Send via Email" at bounding box center [474, 201] width 67 height 14
click at [441, 204] on input "Send via Email" at bounding box center [600, 207] width 319 height 26
checkbox input "true"
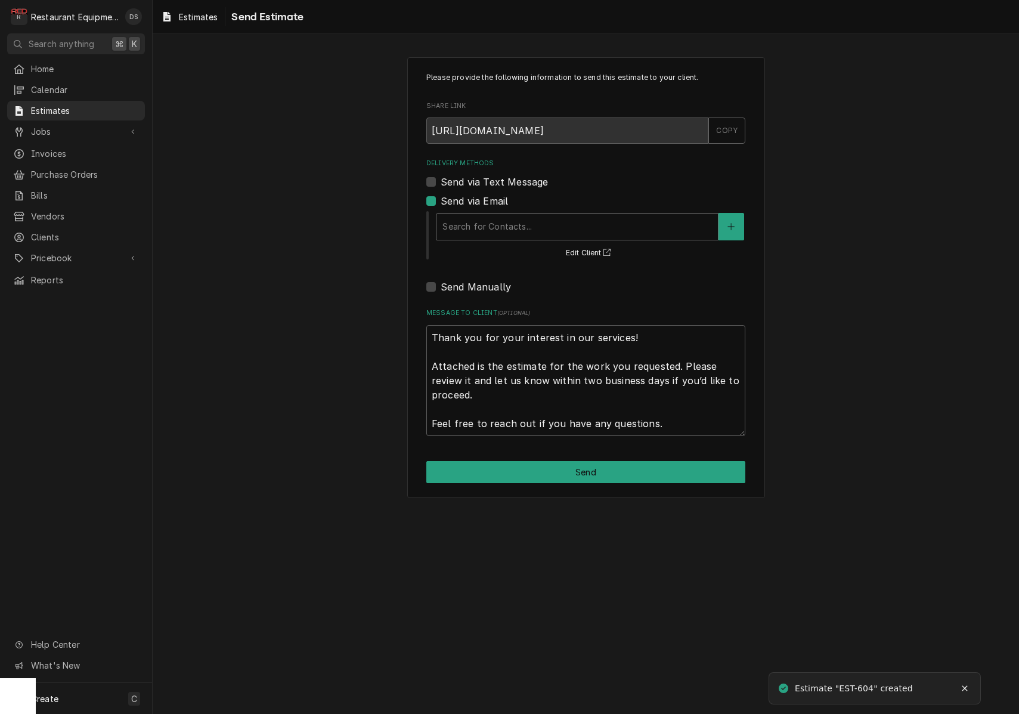
click at [540, 230] on div "Delivery Methods" at bounding box center [577, 226] width 270 height 21
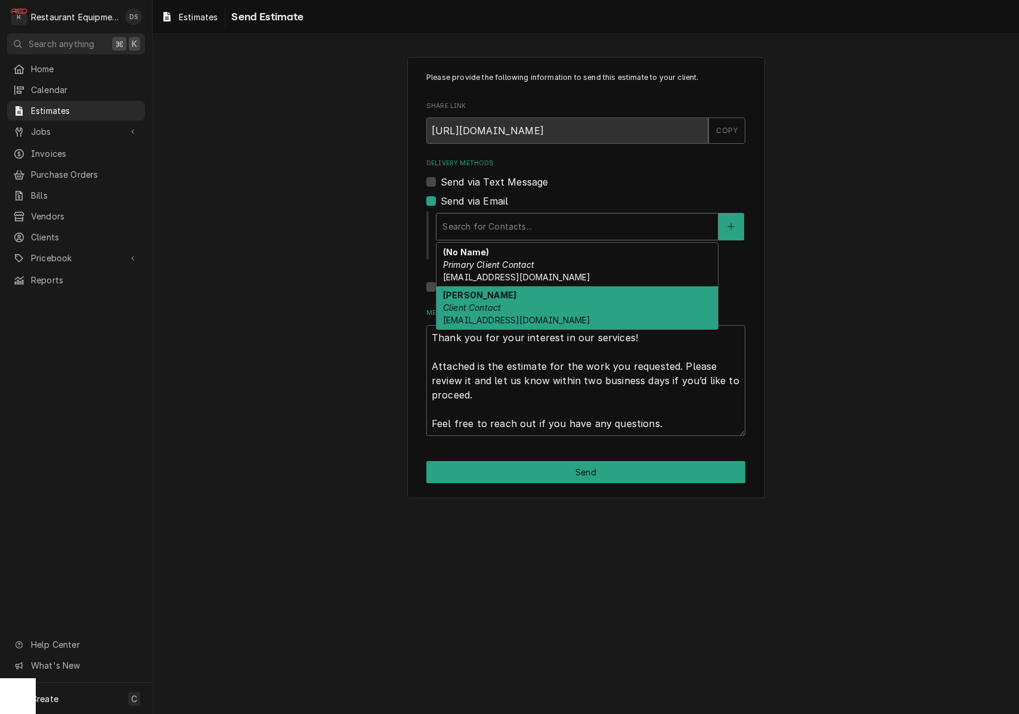
click at [524, 299] on div "[PERSON_NAME] Client Contact [EMAIL_ADDRESS][DOMAIN_NAME]" at bounding box center [577, 308] width 281 height 44
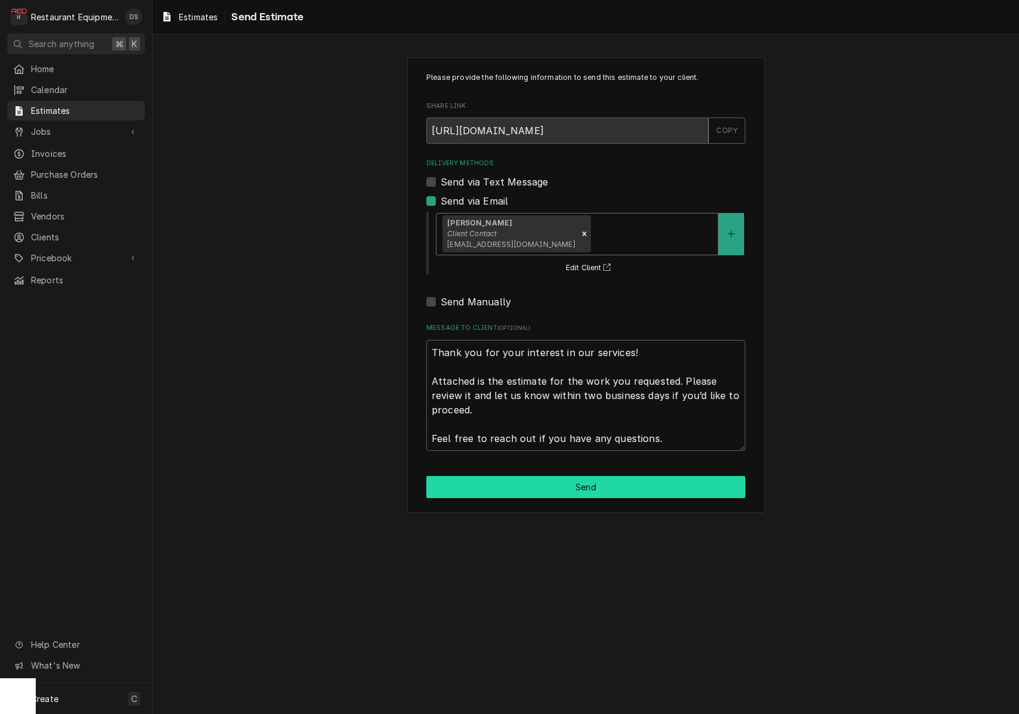
click at [594, 481] on button "Send" at bounding box center [585, 487] width 319 height 22
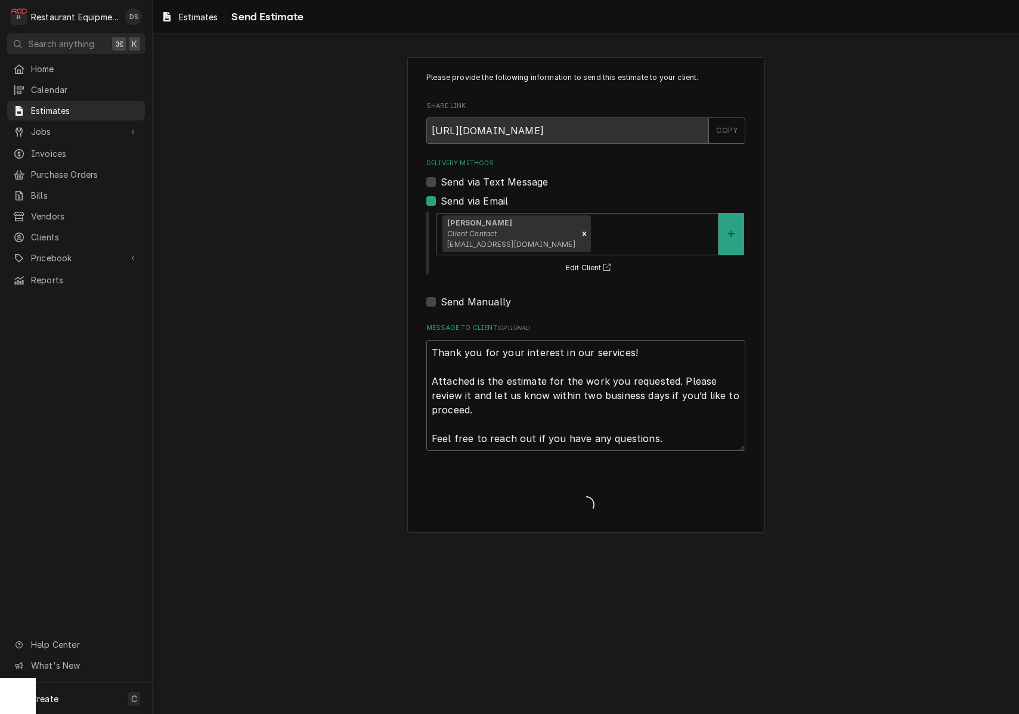
type textarea "x"
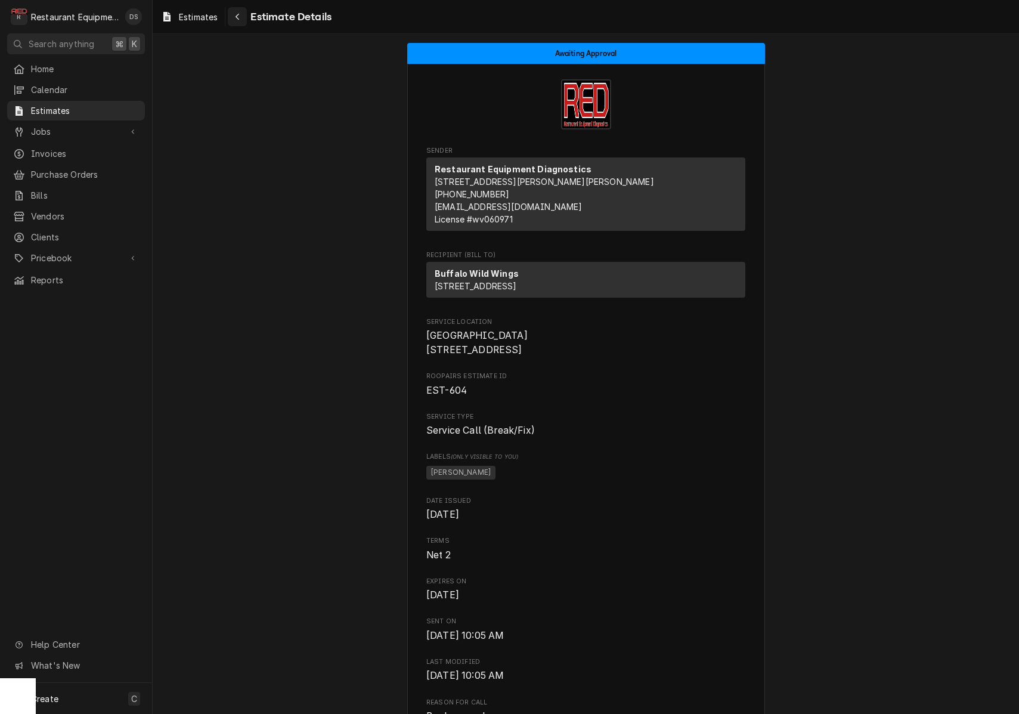
click at [243, 17] on div "Navigate back" at bounding box center [237, 17] width 12 height 12
